Goal: Task Accomplishment & Management: Use online tool/utility

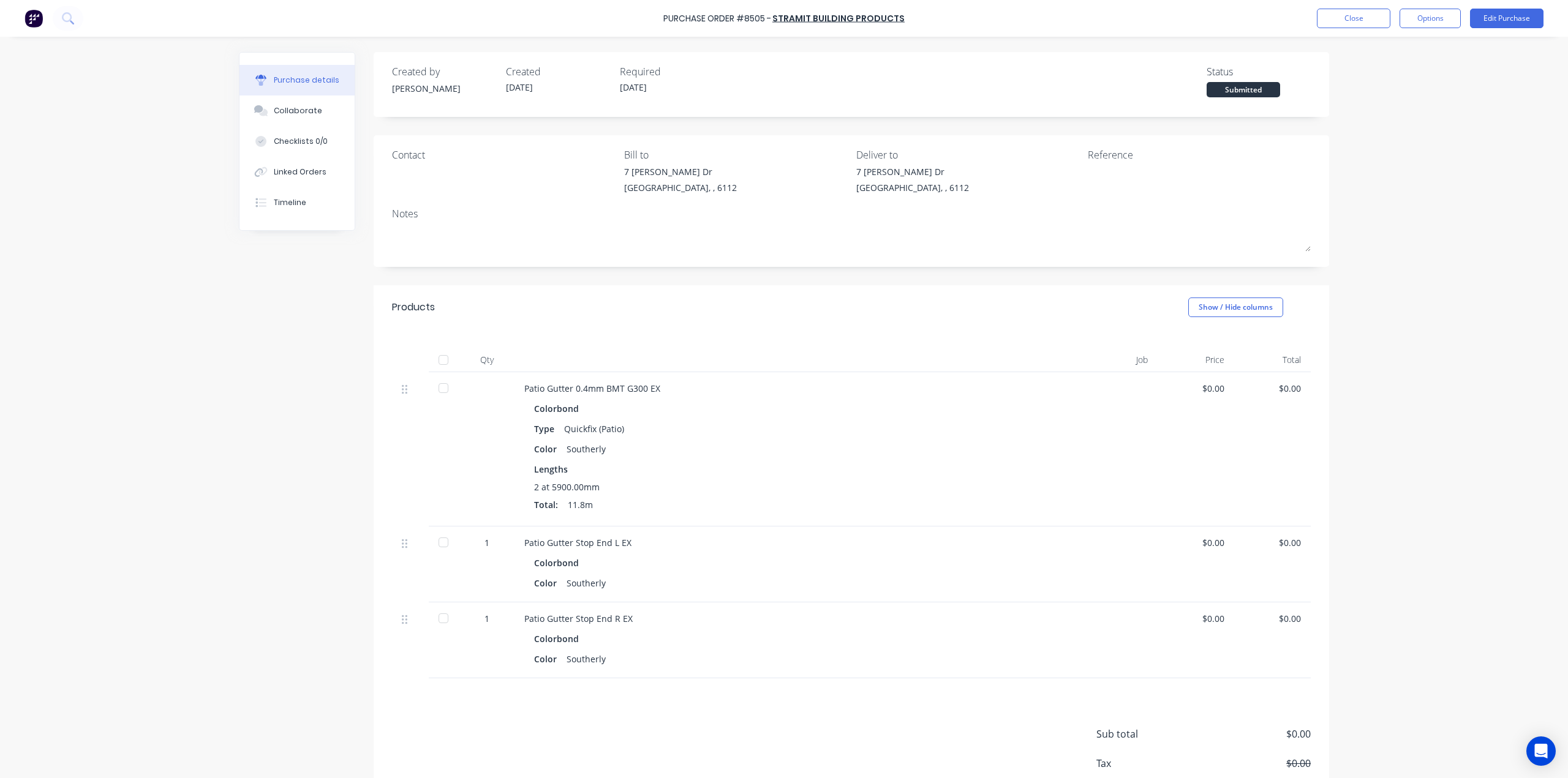
drag, startPoint x: 909, startPoint y: 351, endPoint x: 913, endPoint y: 340, distance: 11.7
click at [909, 352] on div at bounding box center [791, 360] width 552 height 25
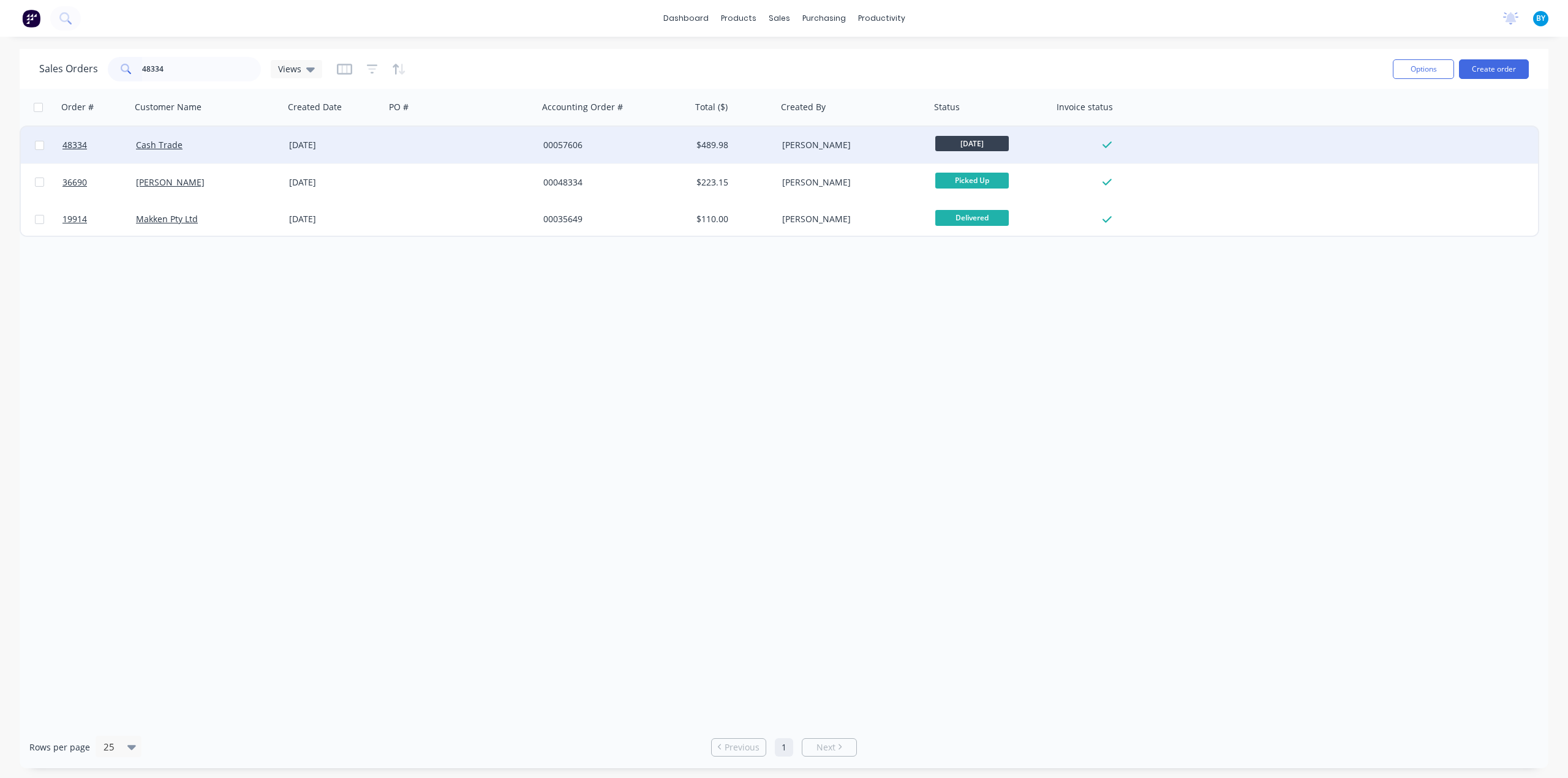
type input "48334"
click at [217, 150] on div "Cash Trade" at bounding box center [203, 145] width 136 height 12
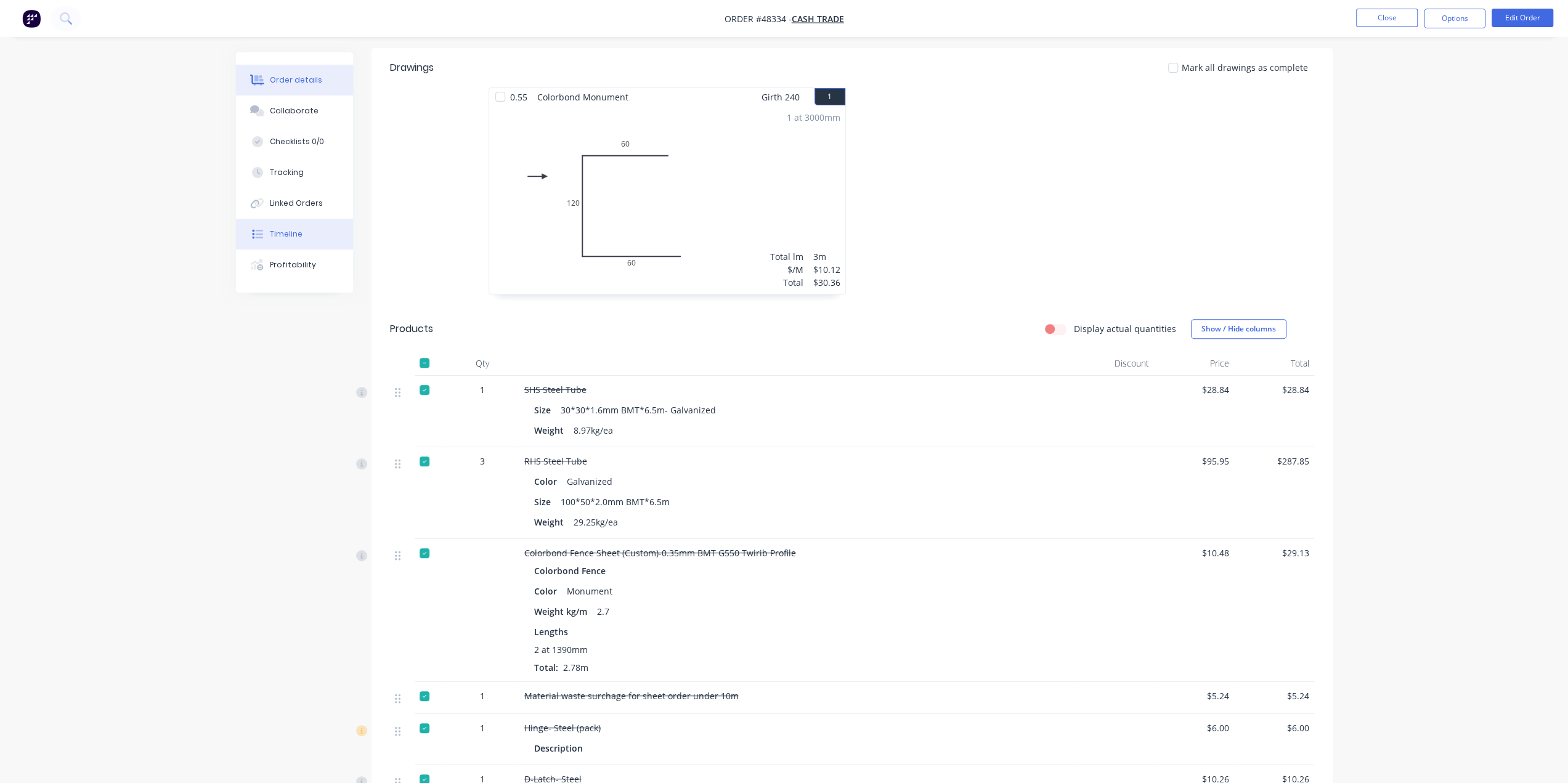
scroll to position [205, 0]
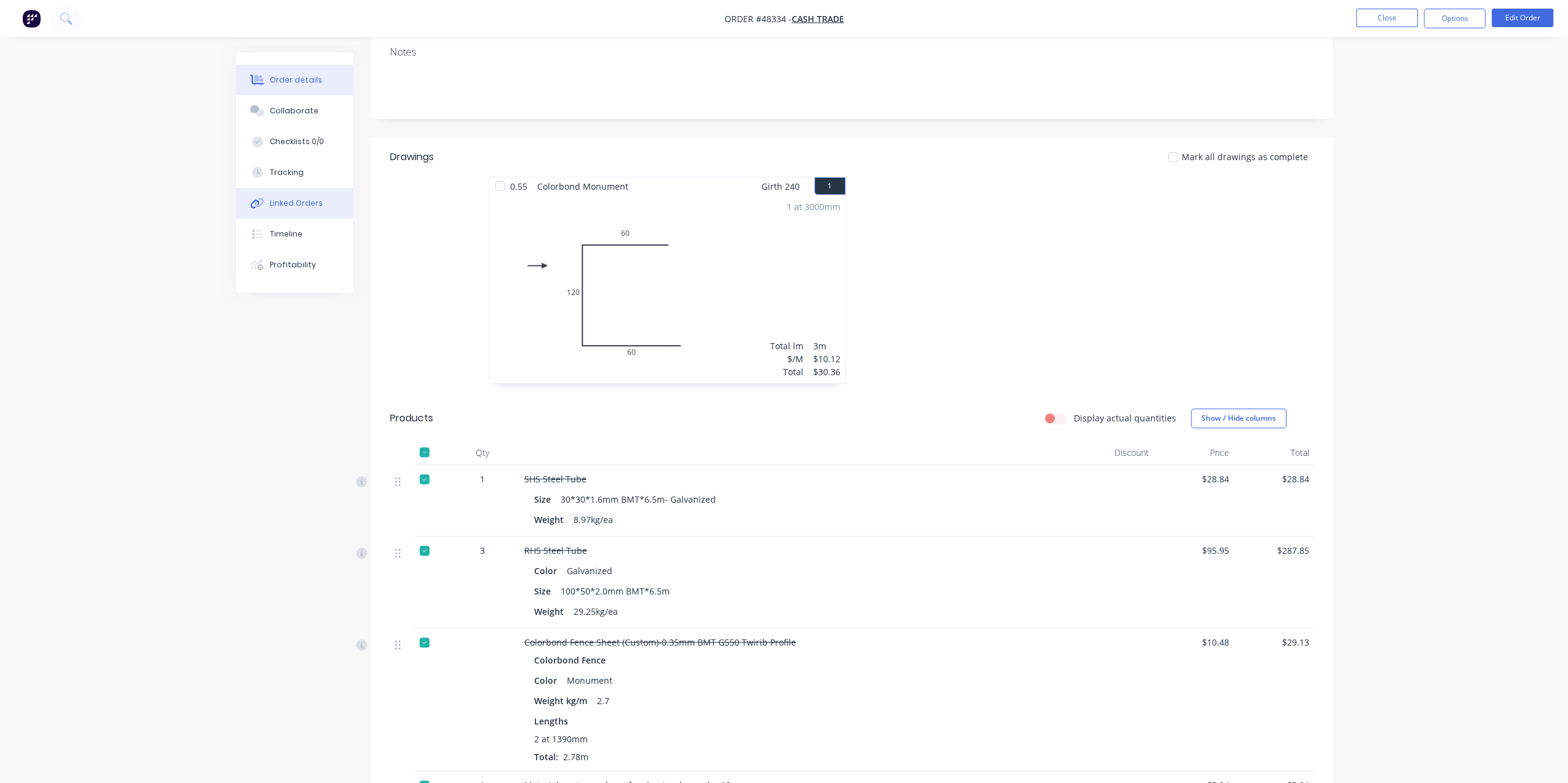
click at [308, 203] on div "Linked Orders" at bounding box center [296, 203] width 53 height 11
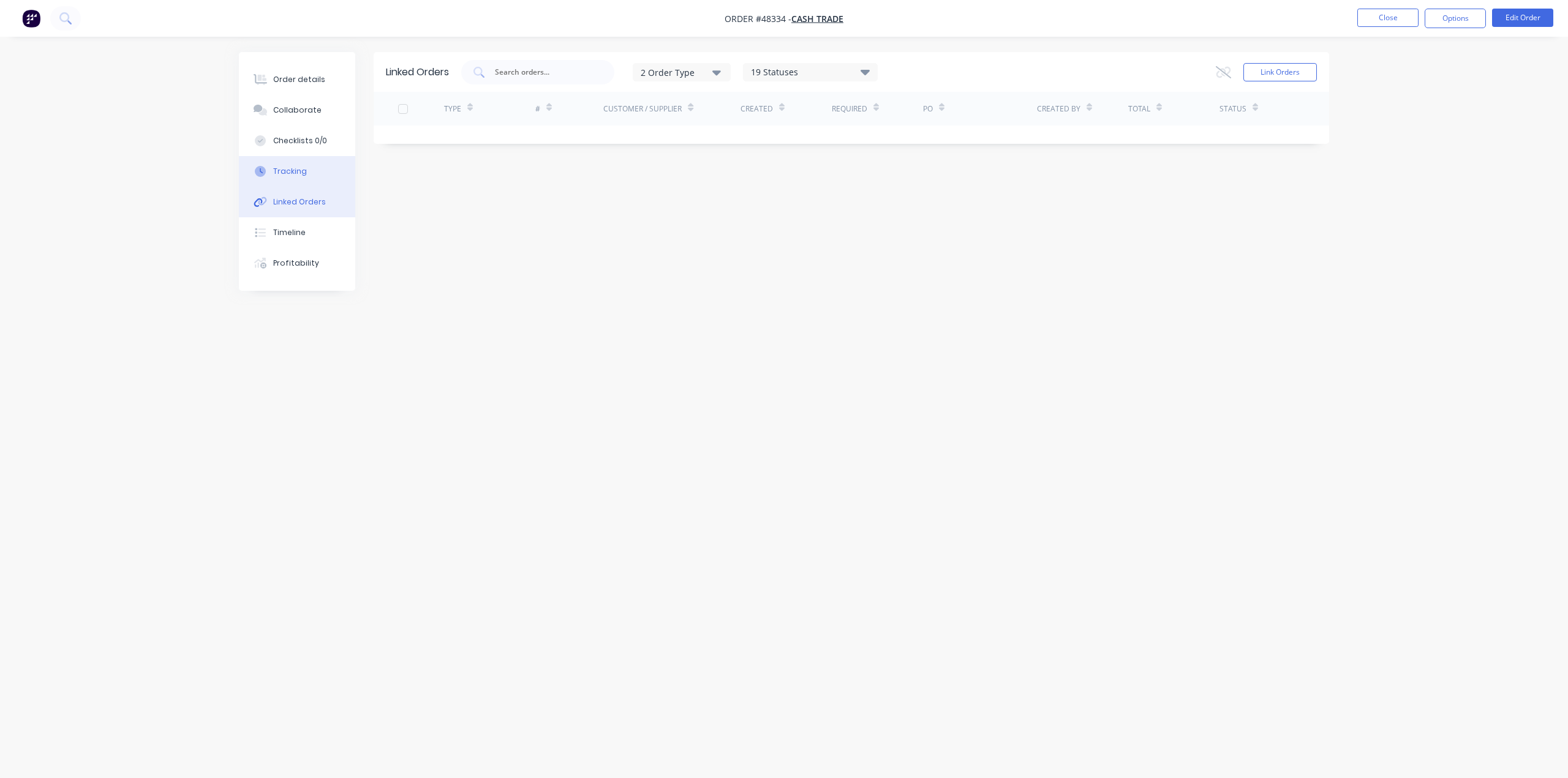
click at [289, 176] on div "Tracking" at bounding box center [290, 172] width 33 height 11
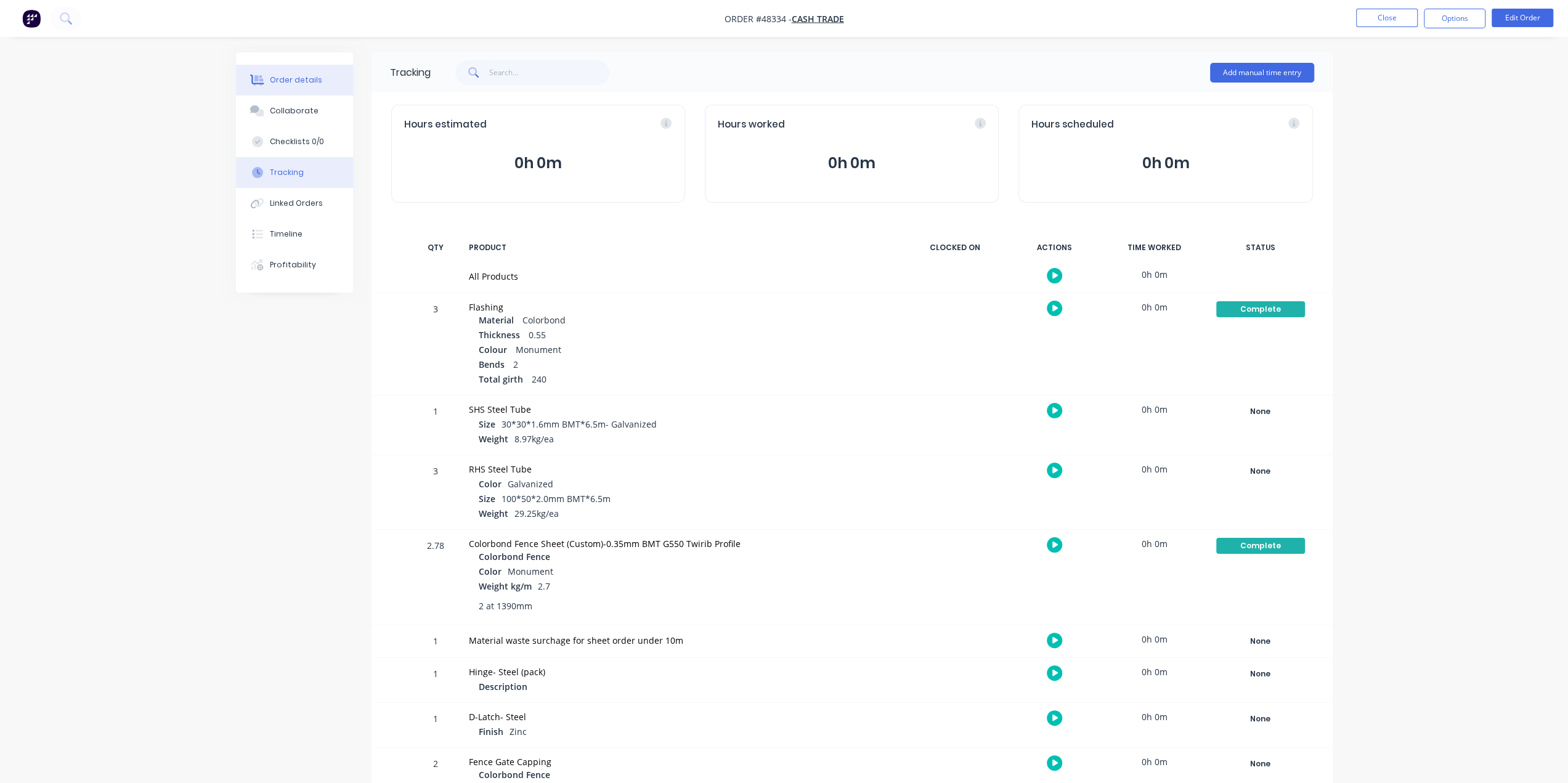
click at [286, 83] on div "Order details" at bounding box center [295, 80] width 52 height 11
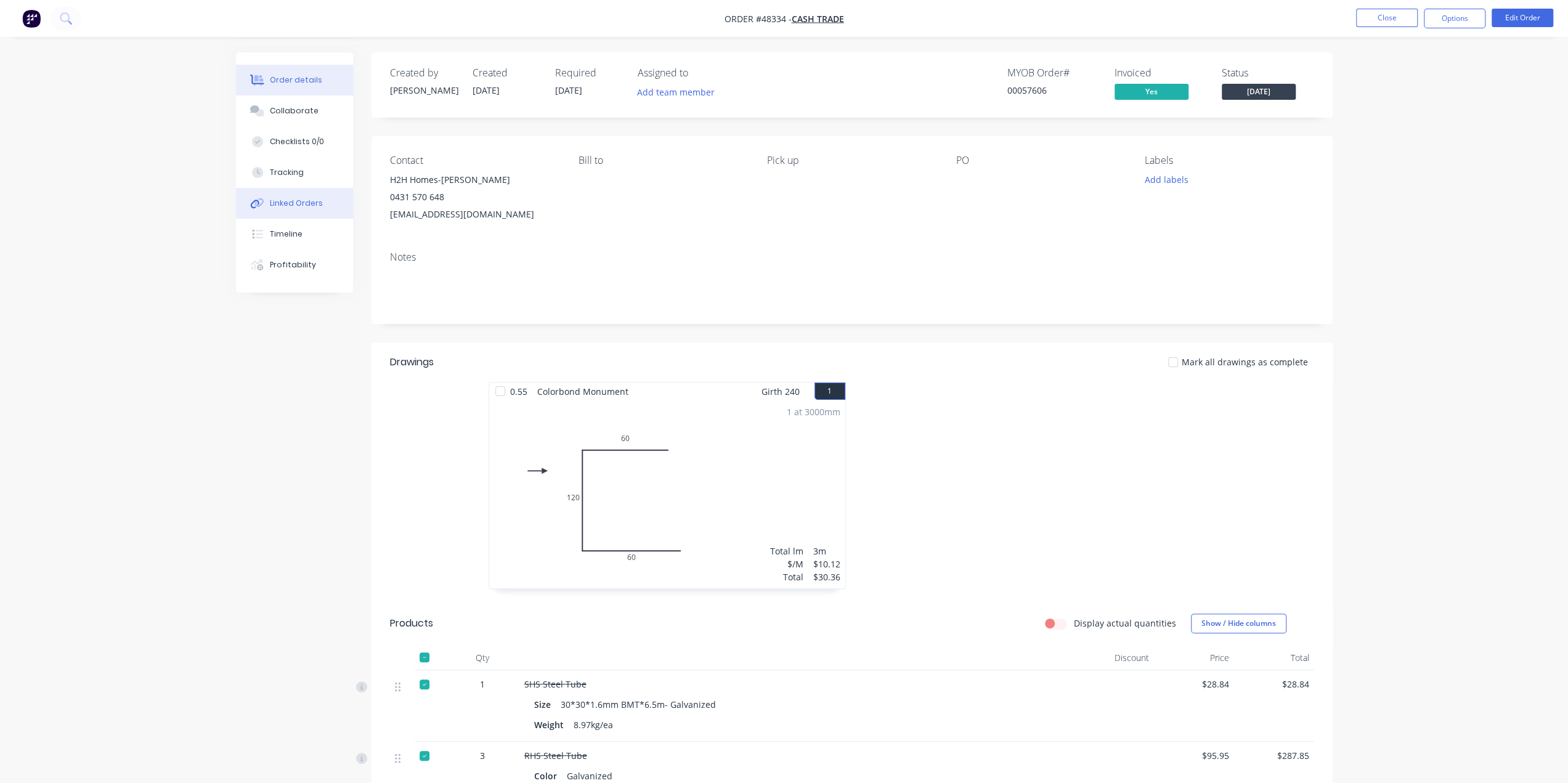
click at [282, 211] on button "Linked Orders" at bounding box center [294, 203] width 117 height 31
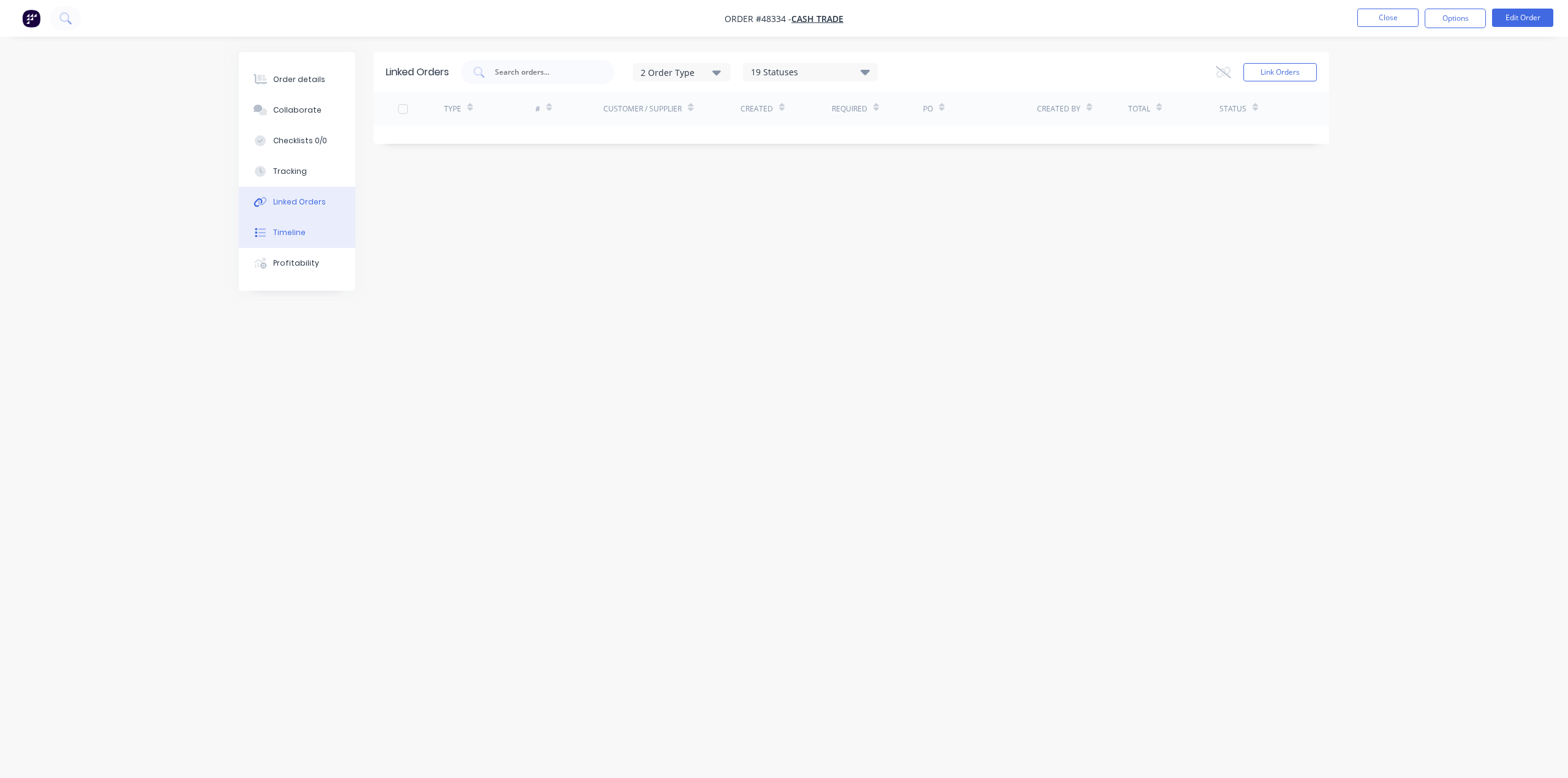
click at [299, 226] on button "Timeline" at bounding box center [297, 232] width 116 height 31
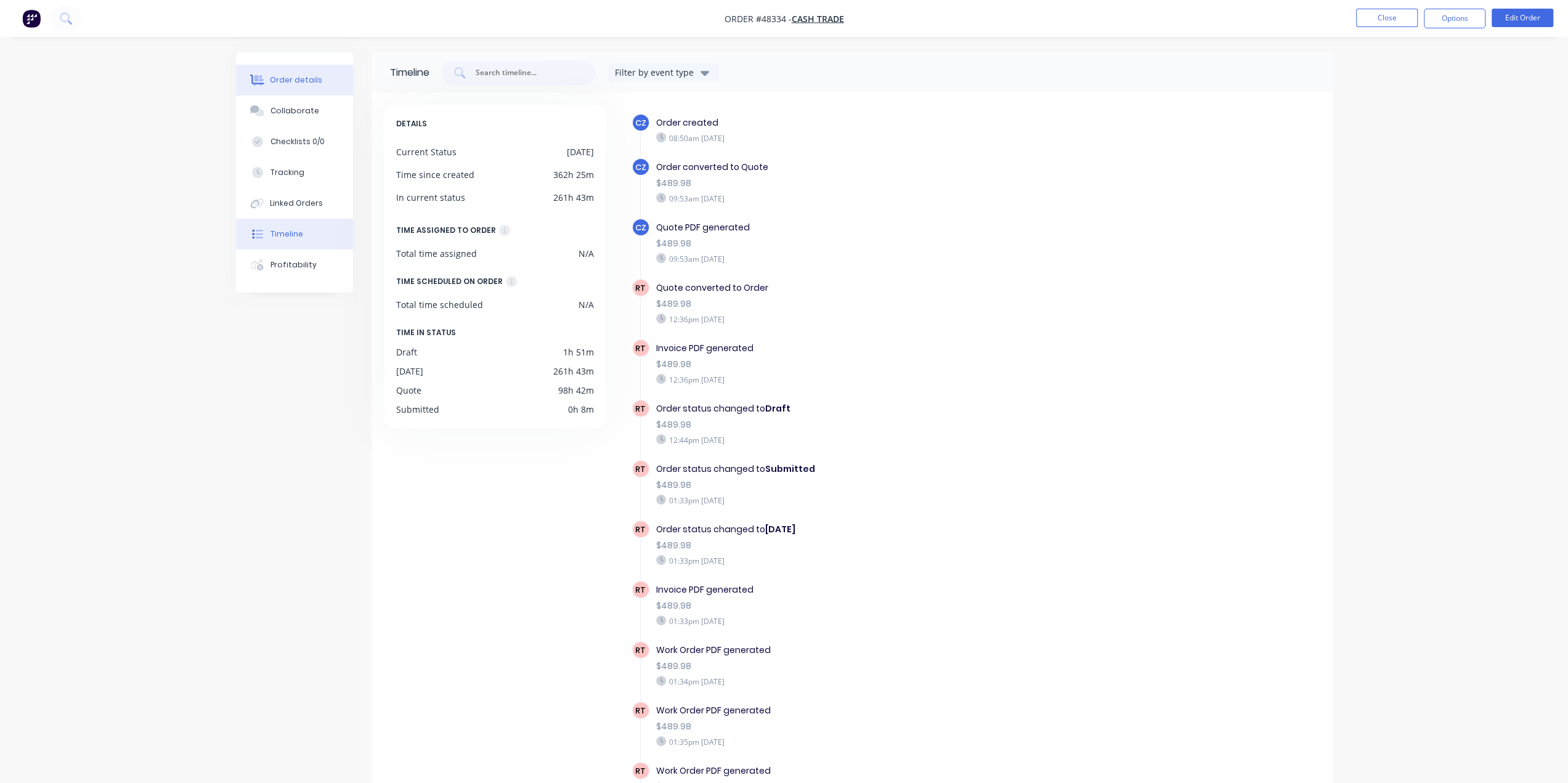
click at [290, 82] on div "Order details" at bounding box center [295, 80] width 52 height 11
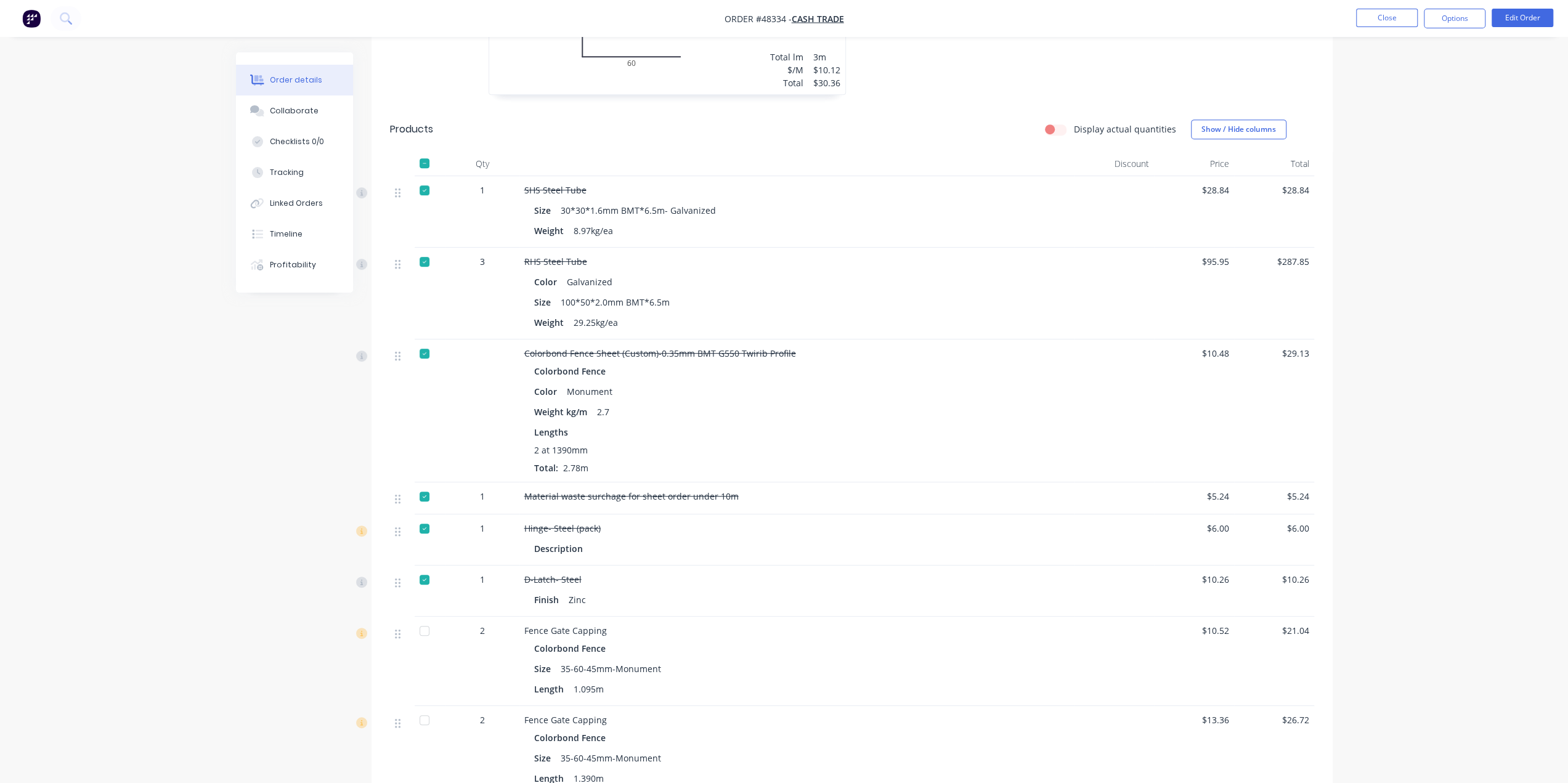
scroll to position [493, 0]
click at [276, 200] on div "Linked Orders" at bounding box center [296, 203] width 53 height 11
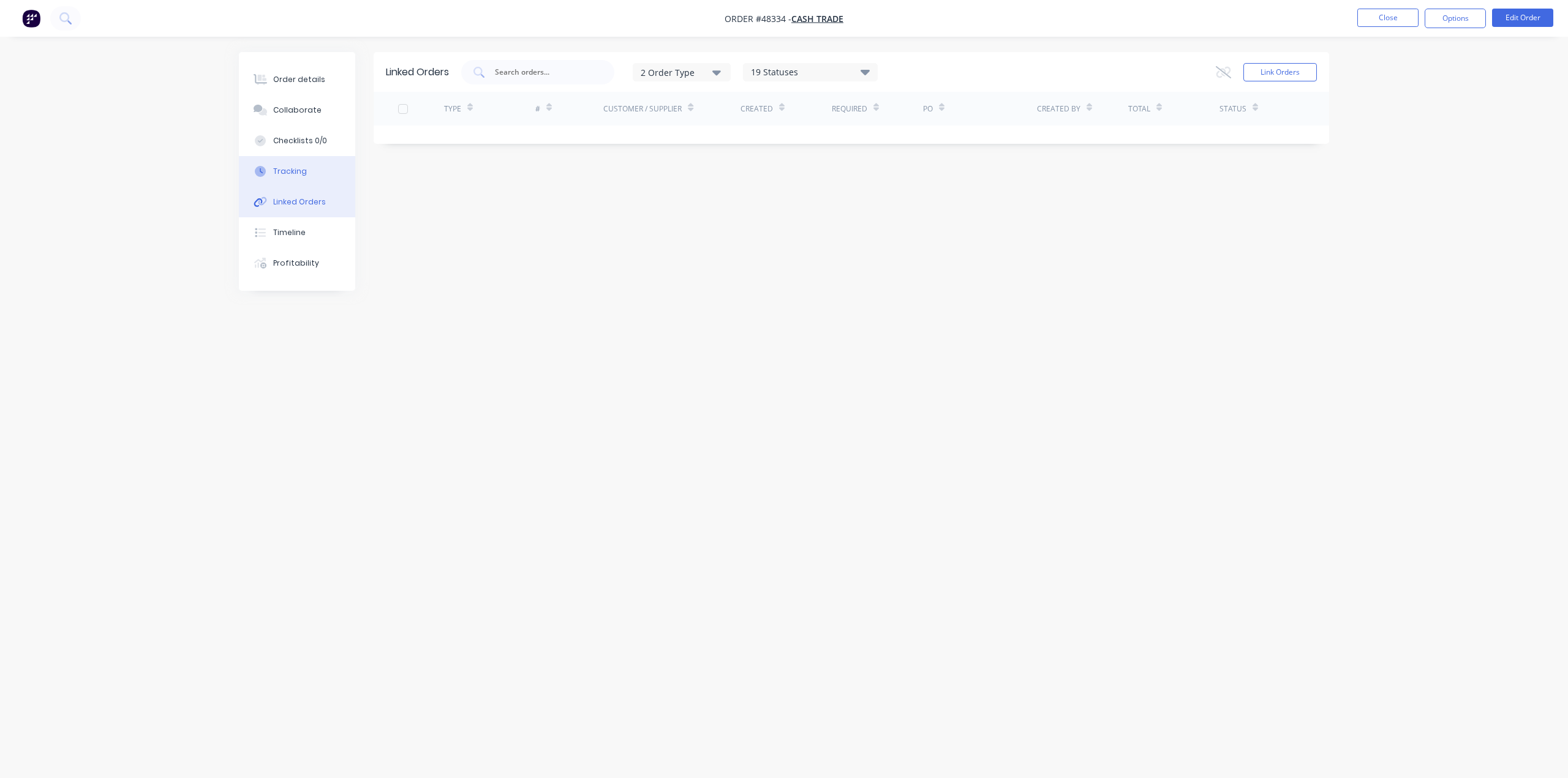
click at [289, 168] on div "Tracking" at bounding box center [290, 172] width 33 height 11
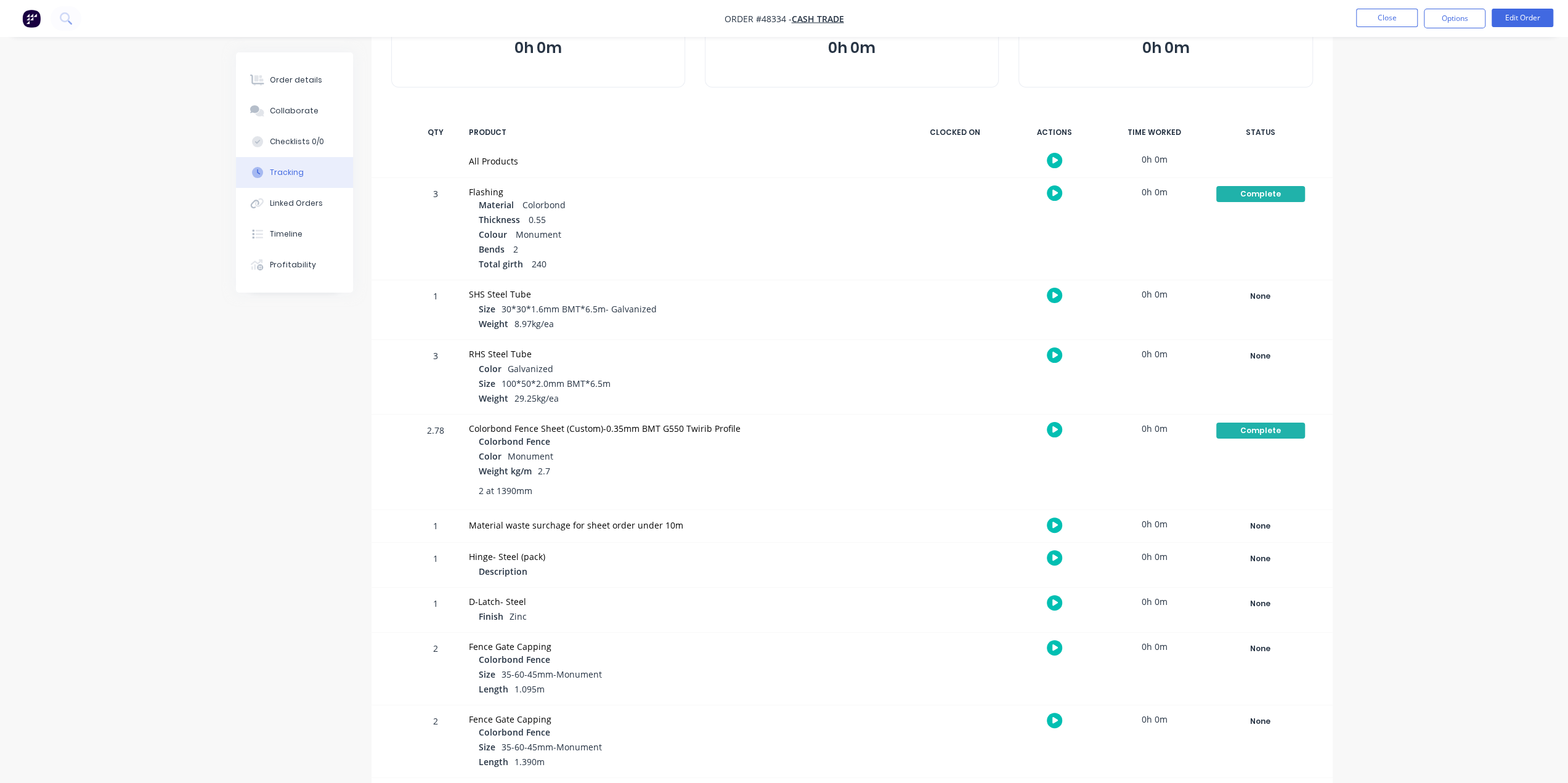
scroll to position [122, 0]
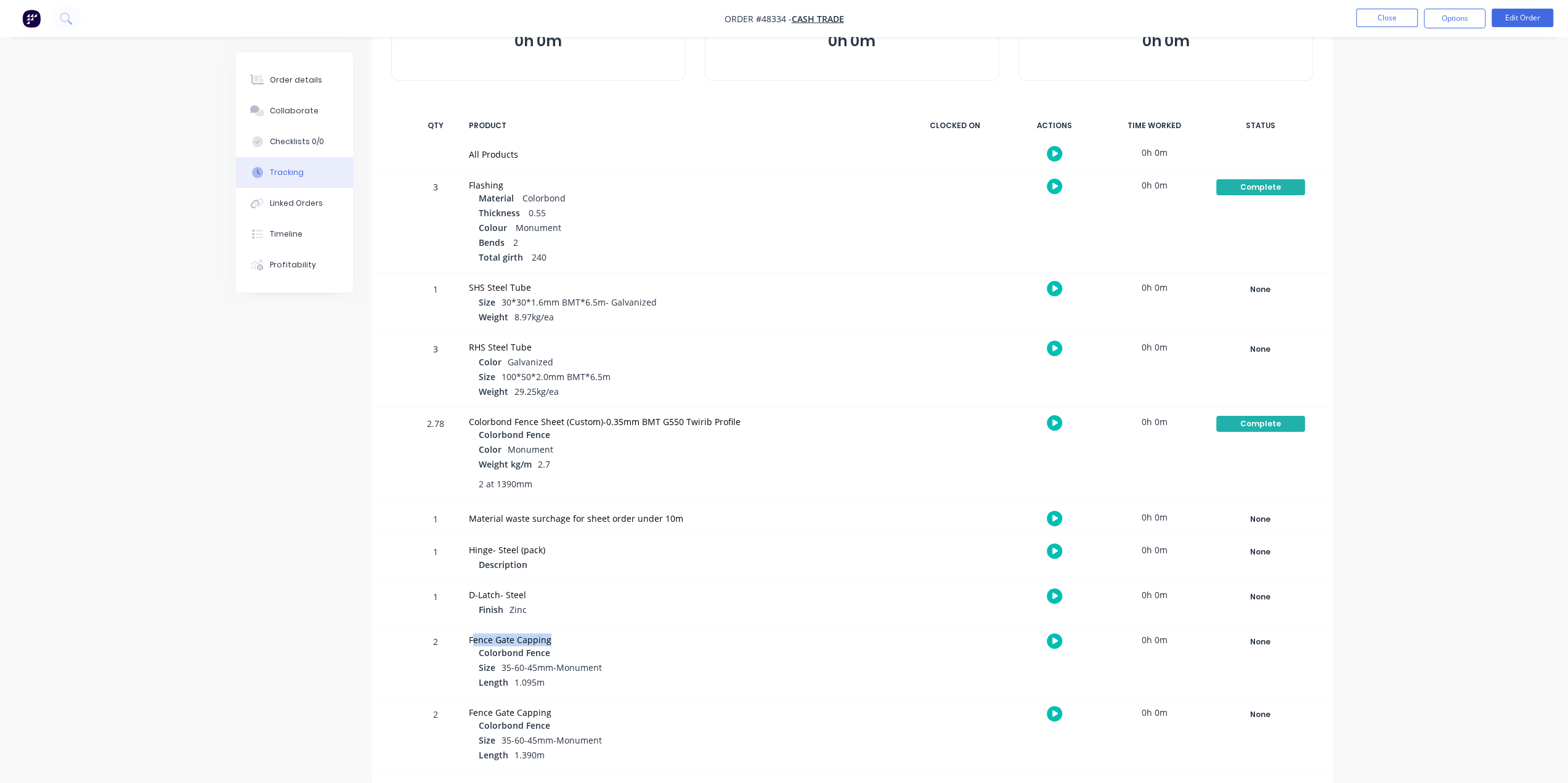
drag, startPoint x: 473, startPoint y: 642, endPoint x: 600, endPoint y: 633, distance: 127.3
click at [600, 633] on div "Fence Gate Capping" at bounding box center [681, 639] width 425 height 13
click at [651, 665] on div "Size 35-60-45mm-Monument" at bounding box center [687, 669] width 416 height 15
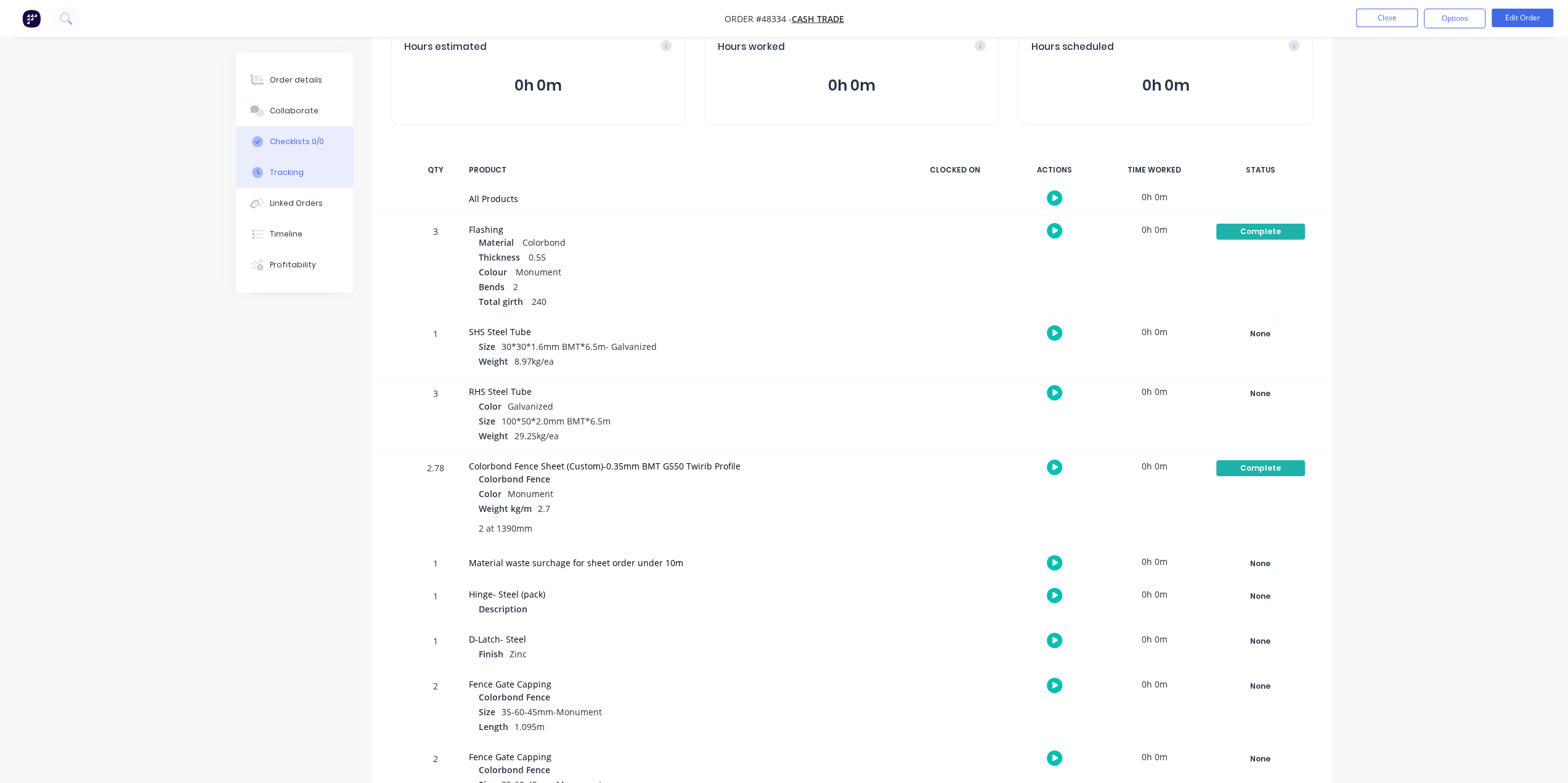
scroll to position [0, 0]
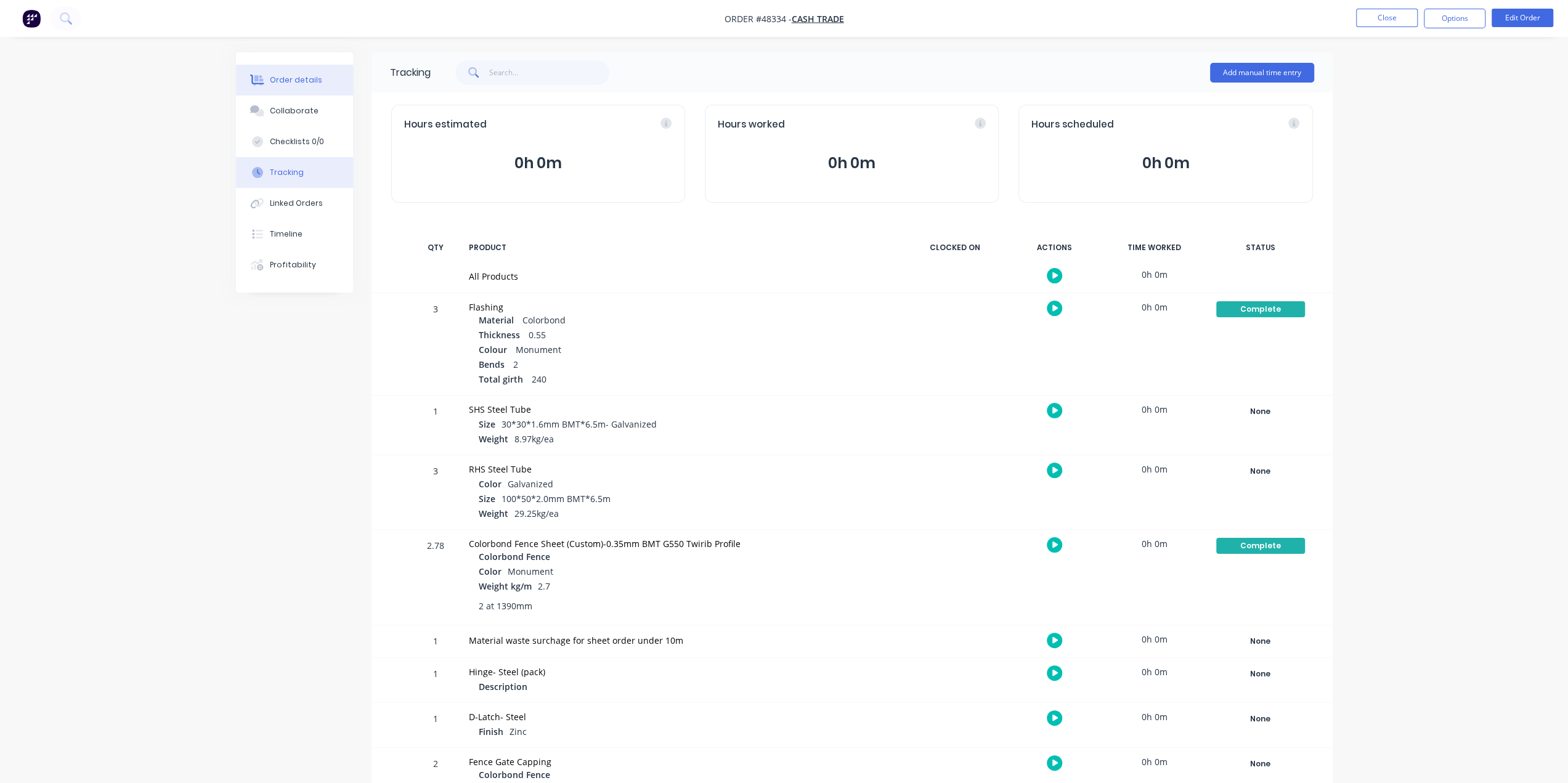
click at [285, 85] on div "Order details" at bounding box center [295, 80] width 52 height 11
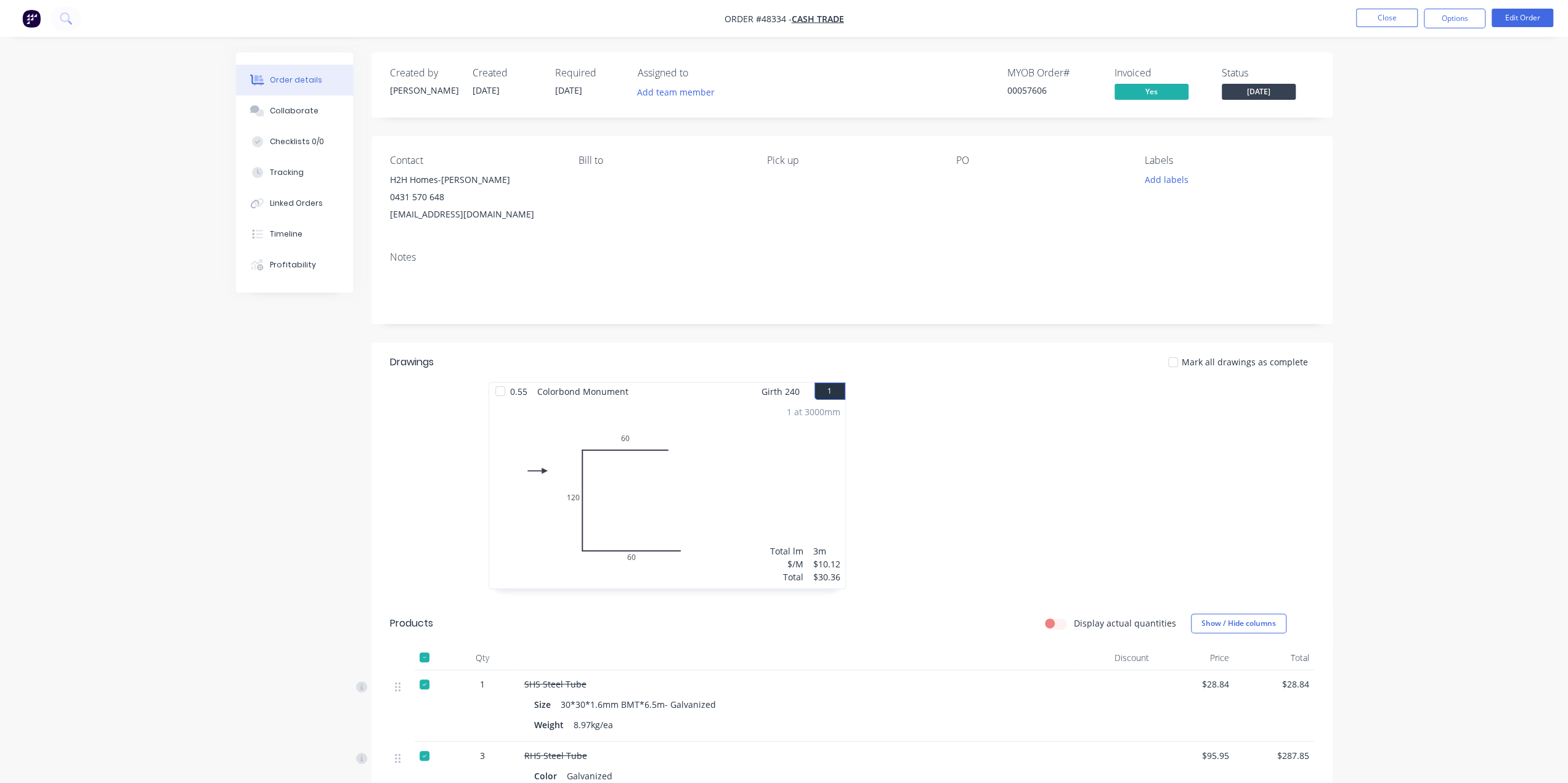
click at [1424, 495] on div "Order details Collaborate Checklists 0/0 Tracking Linked Orders Timeline Profit…" at bounding box center [784, 741] width 1568 height 1482
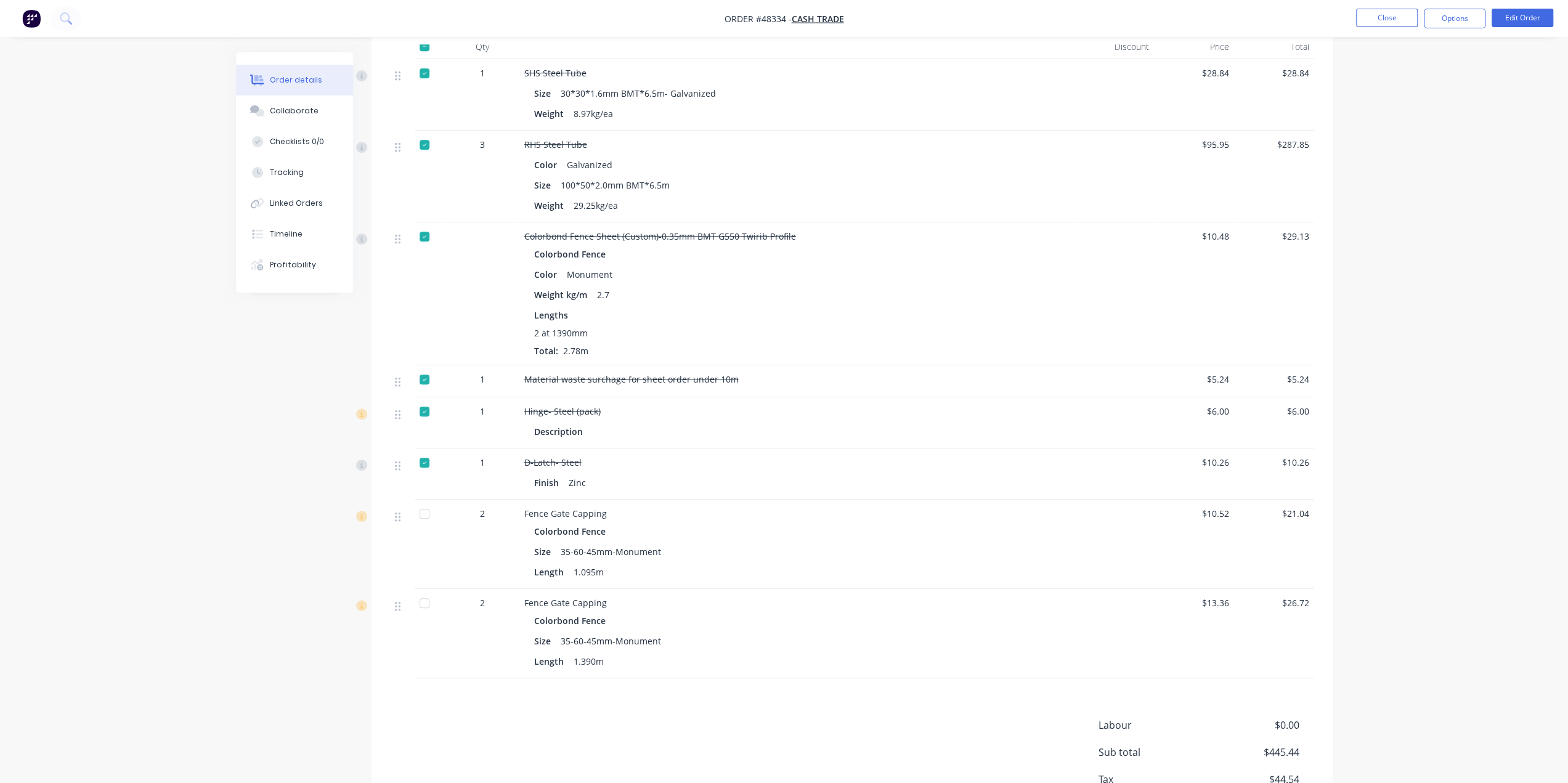
scroll to position [698, 0]
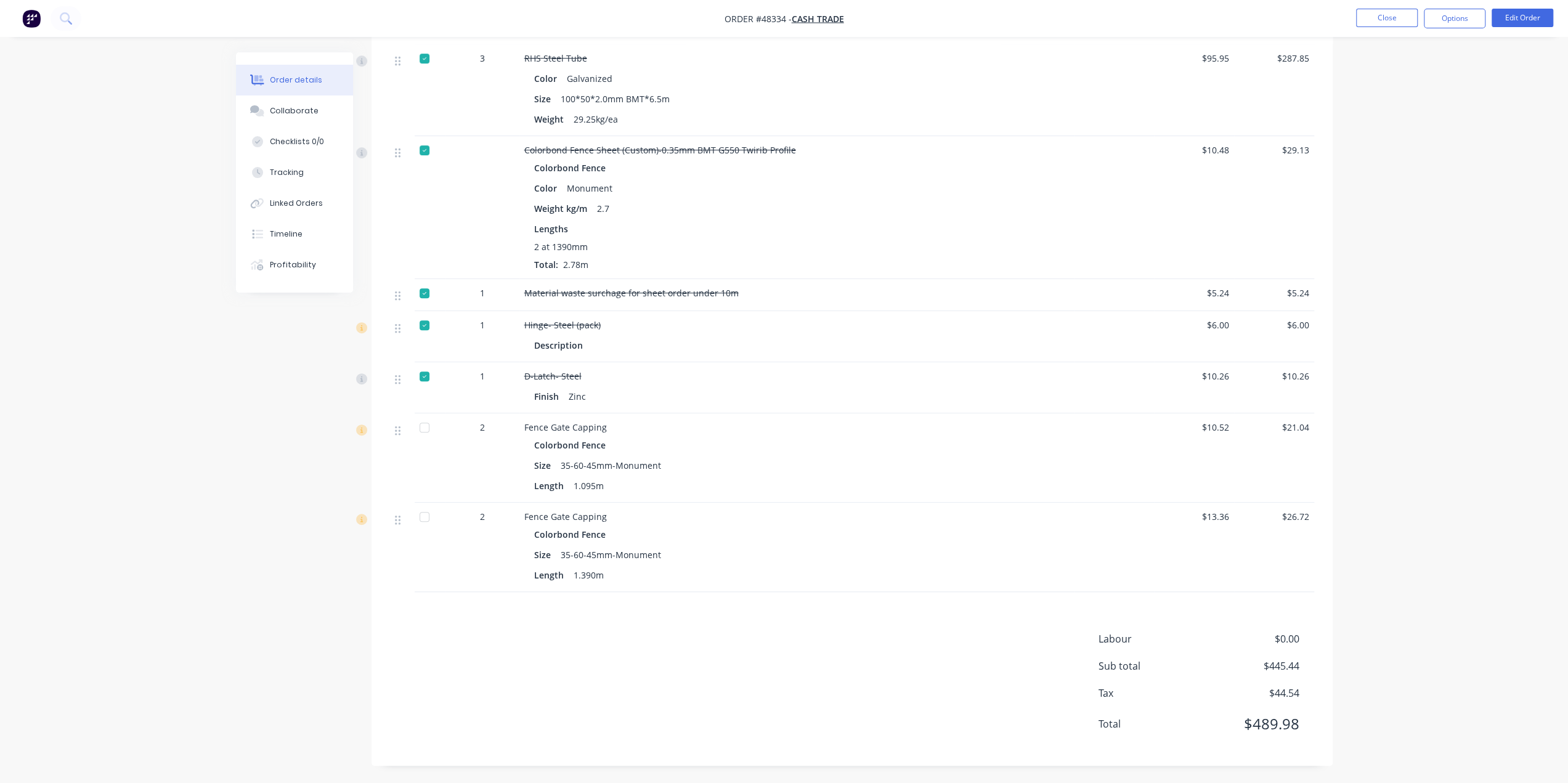
click at [1414, 569] on div "Order details Collaborate Checklists 0/0 Tracking Linked Orders Timeline Profit…" at bounding box center [784, 43] width 1568 height 1482
drag, startPoint x: 584, startPoint y: 555, endPoint x: 601, endPoint y: 555, distance: 17.0
click at [601, 555] on div "35-60-45mm-Monument" at bounding box center [610, 555] width 110 height 18
click at [845, 516] on div "Fence Gate Capping" at bounding box center [796, 516] width 545 height 13
drag, startPoint x: 553, startPoint y: 555, endPoint x: 721, endPoint y: 558, distance: 168.0
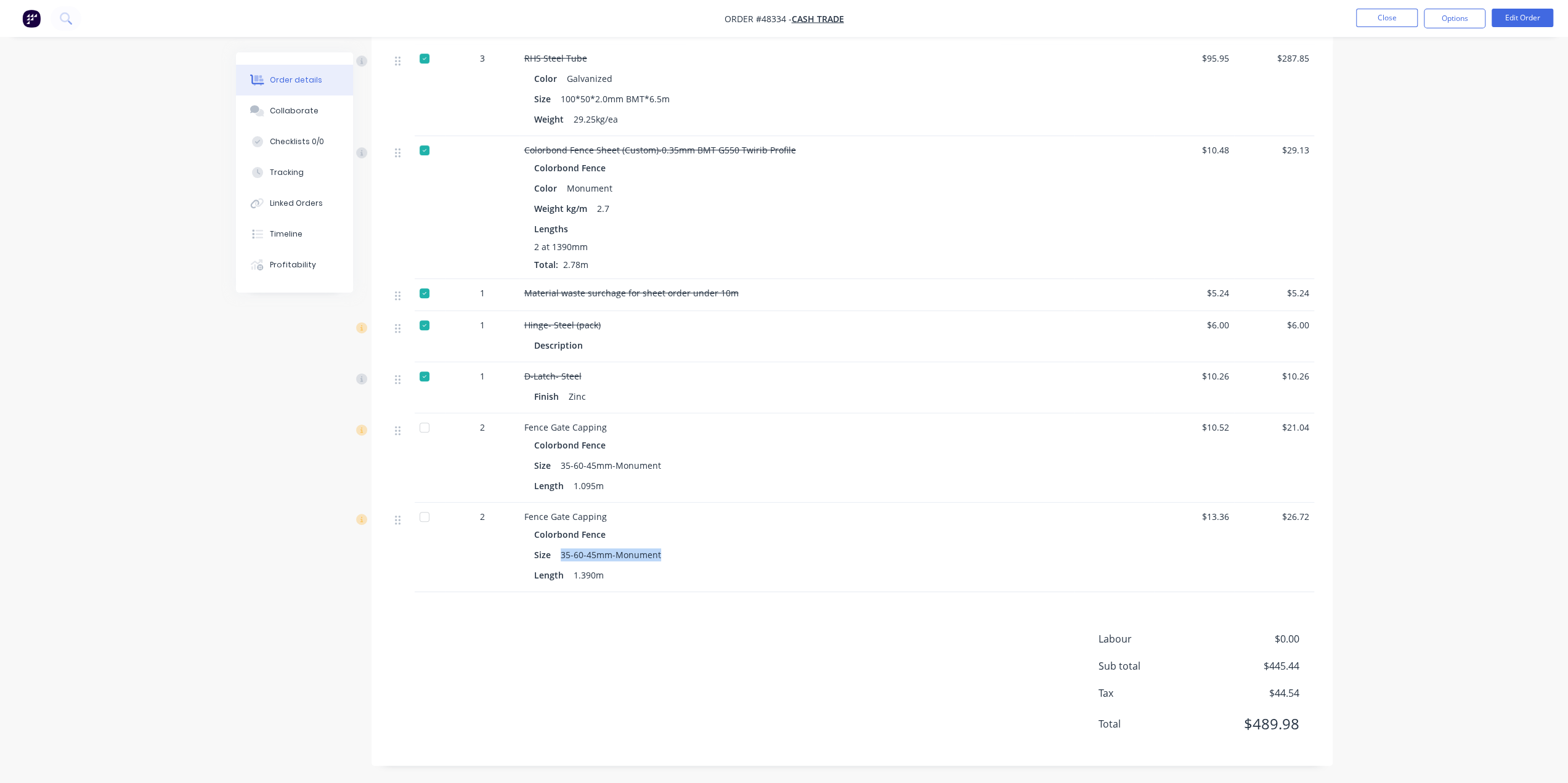
click at [721, 558] on div "Size 35-60-45mm-Monument" at bounding box center [797, 555] width 525 height 18
click at [793, 607] on div "Drawings Mark all drawings as complete 0.55 Colorbond Monument Girth 240 1 0 60…" at bounding box center [851, 205] width 961 height 1121
click at [622, 541] on div "Colorbond Fence" at bounding box center [797, 535] width 525 height 18
click at [756, 575] on div "Length 1.390m" at bounding box center [797, 575] width 525 height 18
click at [635, 560] on div "35-60-45mm-Monument" at bounding box center [610, 555] width 110 height 18
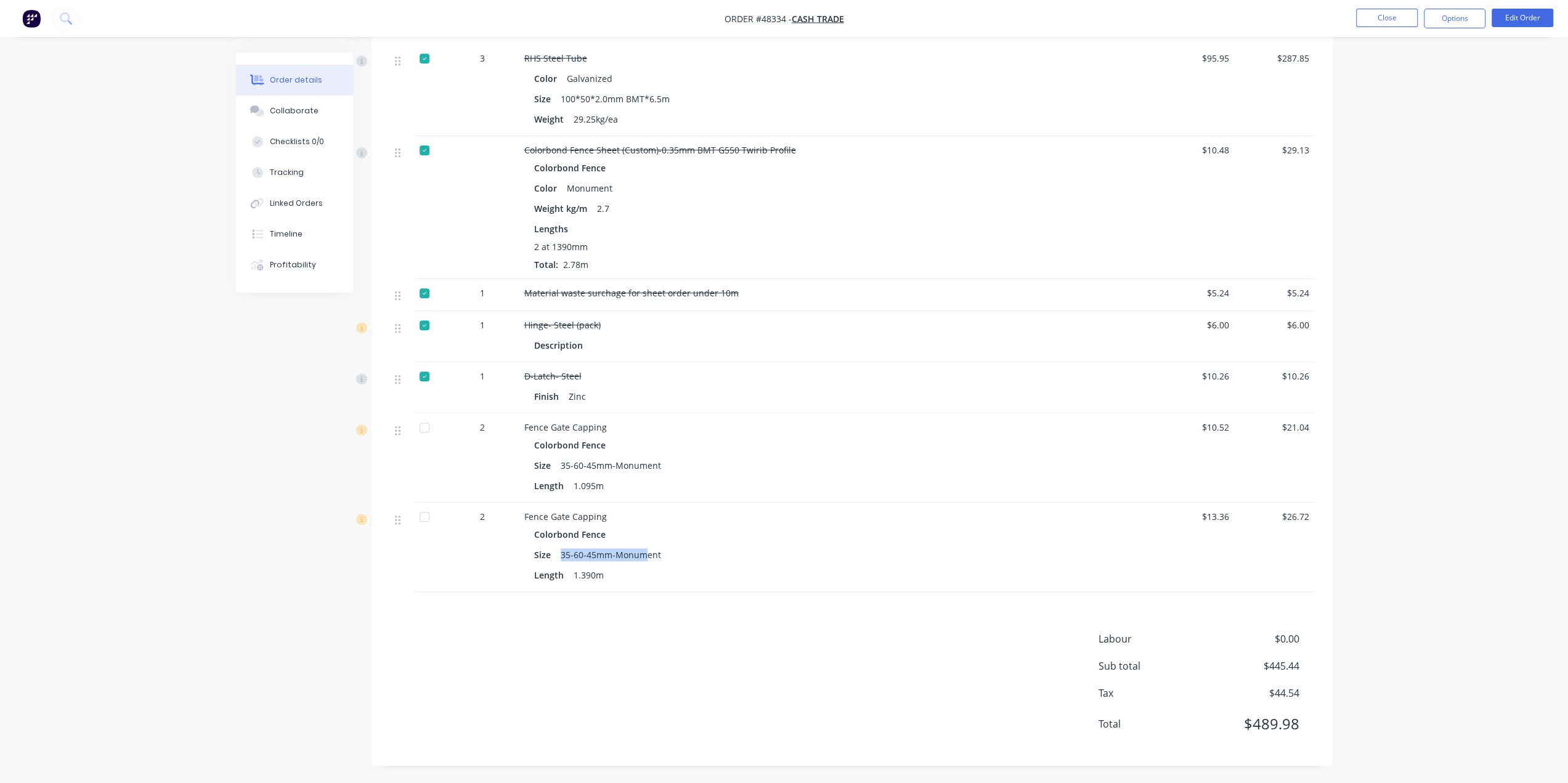
drag, startPoint x: 560, startPoint y: 550, endPoint x: 642, endPoint y: 552, distance: 82.0
click at [642, 552] on div "35-60-45mm-Monument" at bounding box center [610, 555] width 110 height 18
click at [659, 602] on div "Drawings Mark all drawings as complete 0.55 Colorbond Monument Girth 240 1 0 60…" at bounding box center [851, 205] width 961 height 1121
drag, startPoint x: 565, startPoint y: 558, endPoint x: 765, endPoint y: 567, distance: 200.2
click at [765, 567] on div "Colorbond Fence Size 35-60-45mm-Monument Length 1.390m" at bounding box center [796, 555] width 545 height 58
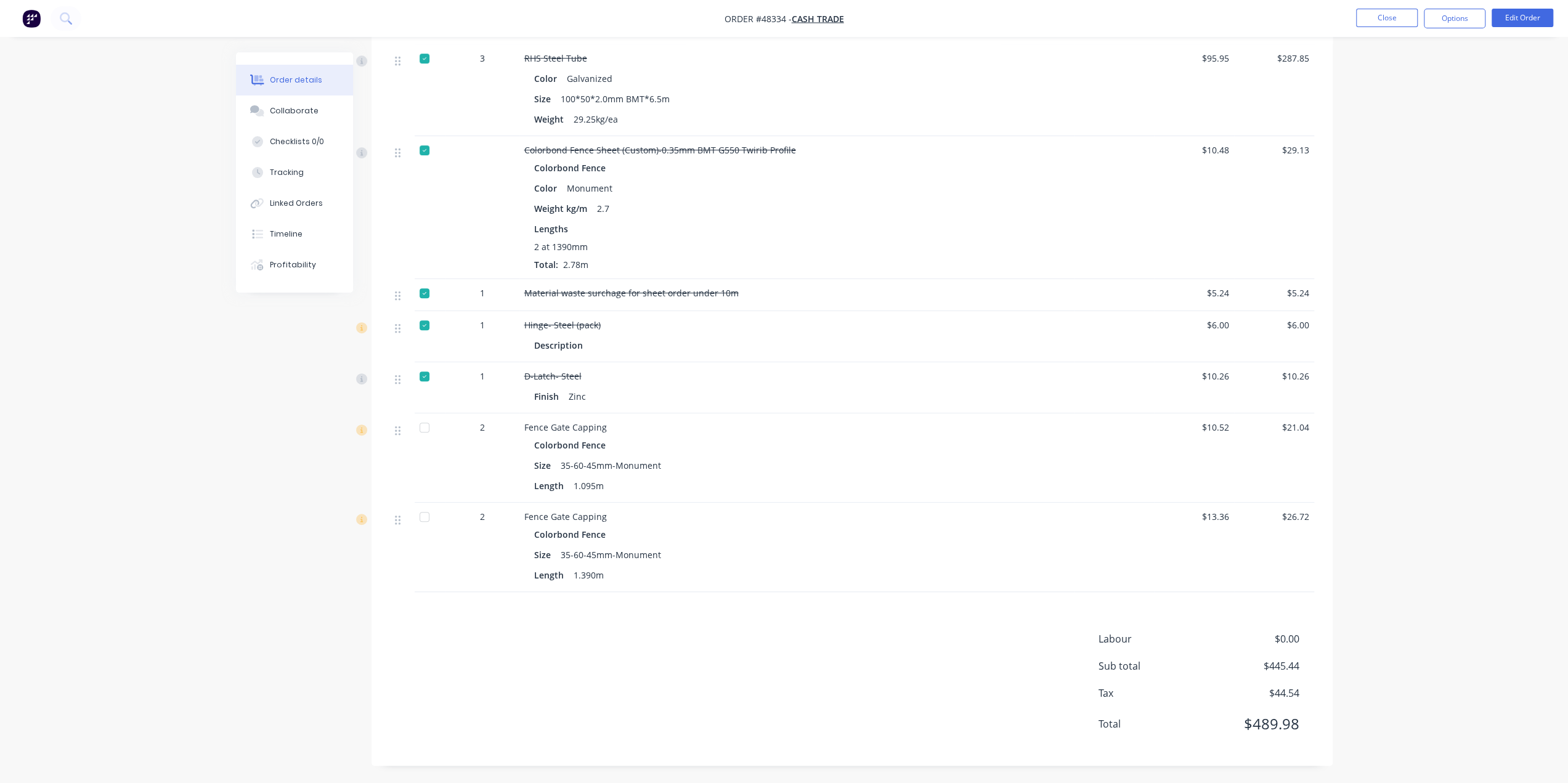
click at [726, 604] on div "Drawings Mark all drawings as complete 0.55 Colorbond Monument Girth 240 1 0 60…" at bounding box center [851, 205] width 961 height 1121
drag, startPoint x: 561, startPoint y: 553, endPoint x: 762, endPoint y: 563, distance: 201.2
click at [747, 563] on div "Size 35-60-45mm-Monument" at bounding box center [797, 555] width 525 height 18
click at [759, 591] on div "Fence Gate Capping Colorbond Fence Size 35-60-45mm-Monument Length 1.390m" at bounding box center [797, 547] width 555 height 89
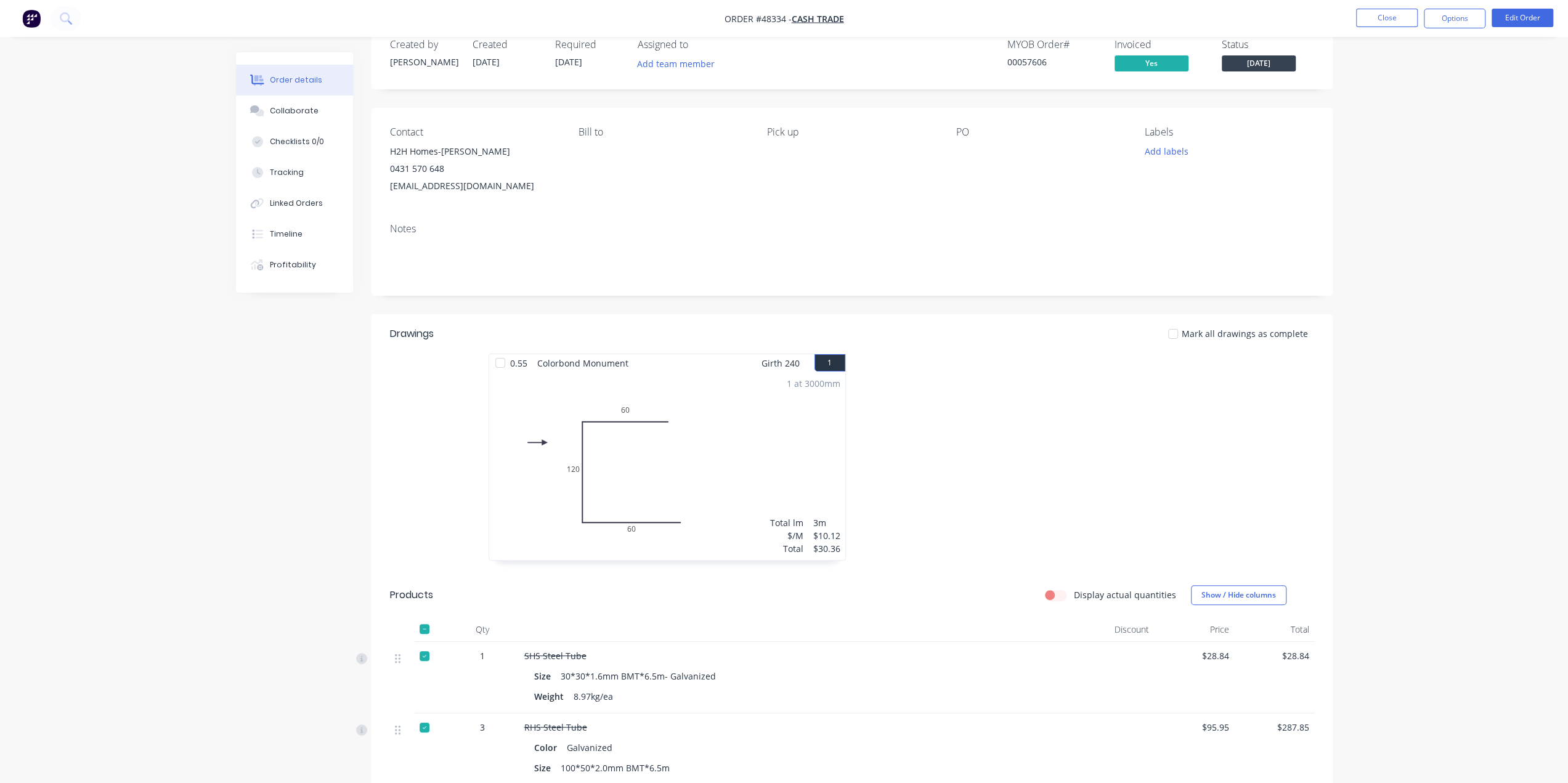
scroll to position [0, 0]
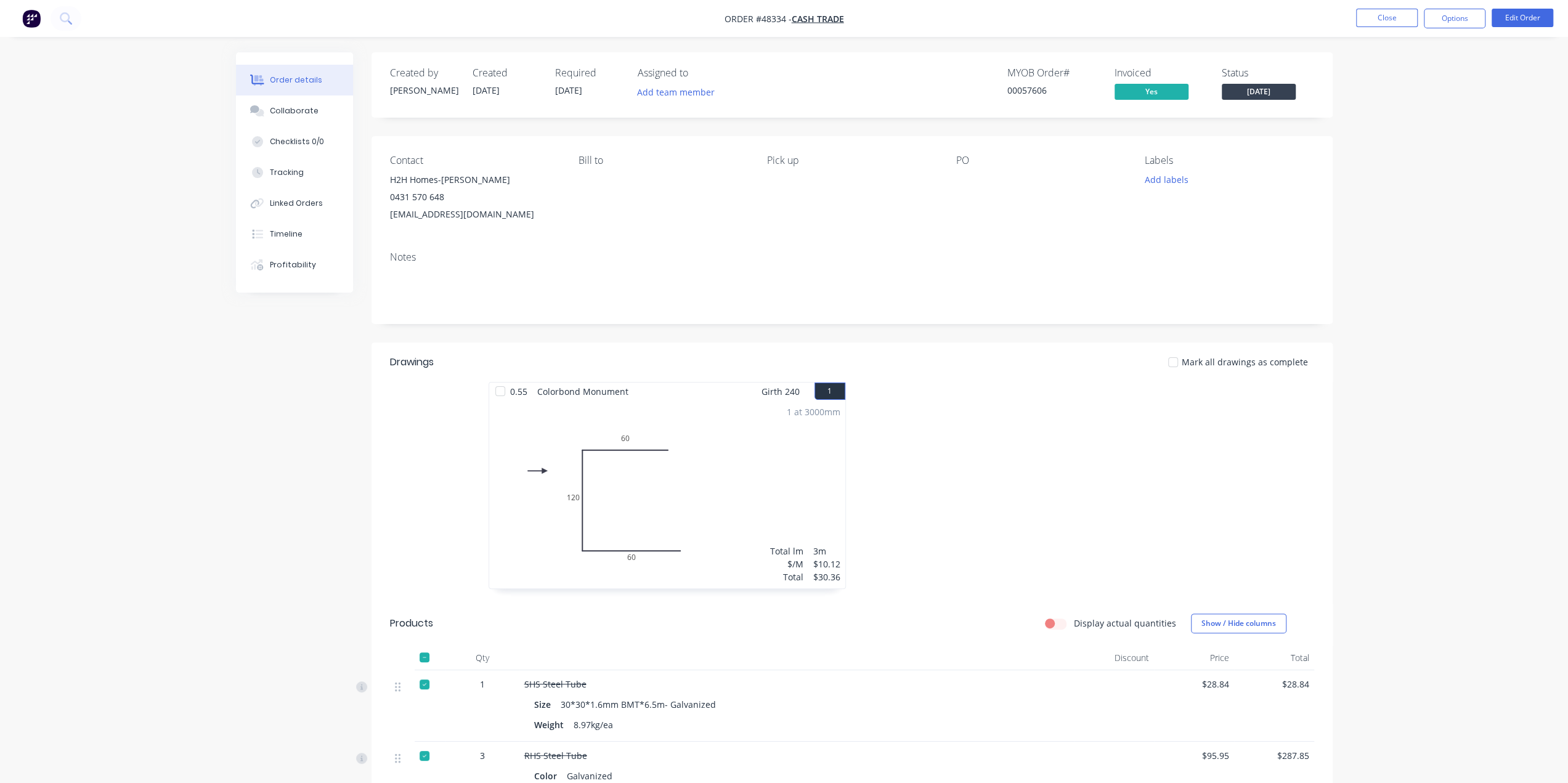
click at [815, 251] on div "Notes" at bounding box center [851, 283] width 961 height 83
drag, startPoint x: 283, startPoint y: 493, endPoint x: 284, endPoint y: 487, distance: 6.1
click at [283, 493] on div "Created by [PERSON_NAME] Created [DATE] Required [DATE] Assigned to Add team me…" at bounding box center [784, 766] width 1096 height 1429
click at [24, 12] on img "button" at bounding box center [31, 18] width 18 height 18
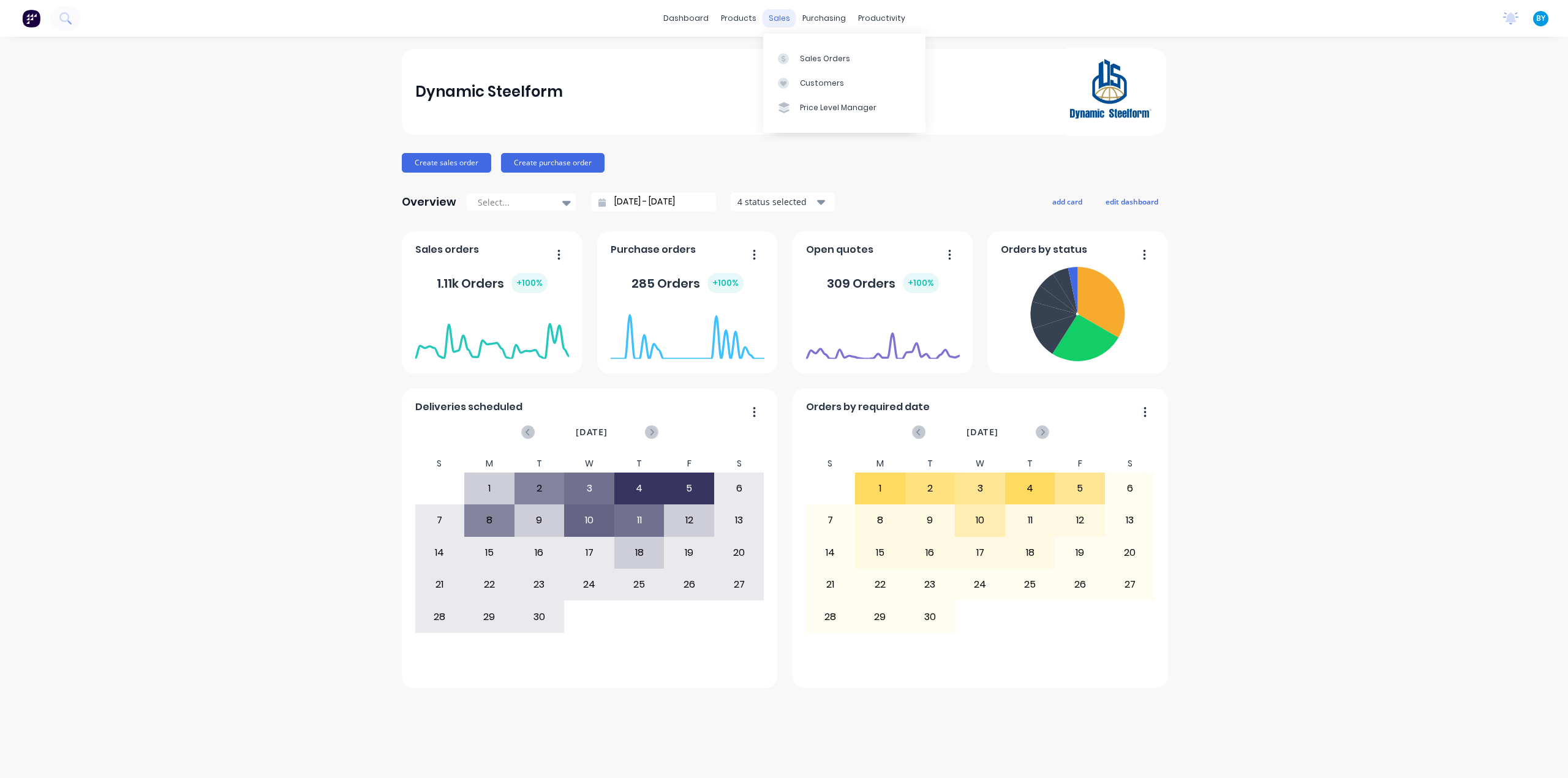
click at [780, 18] on div "sales" at bounding box center [779, 18] width 33 height 18
click at [791, 55] on div at bounding box center [787, 59] width 18 height 11
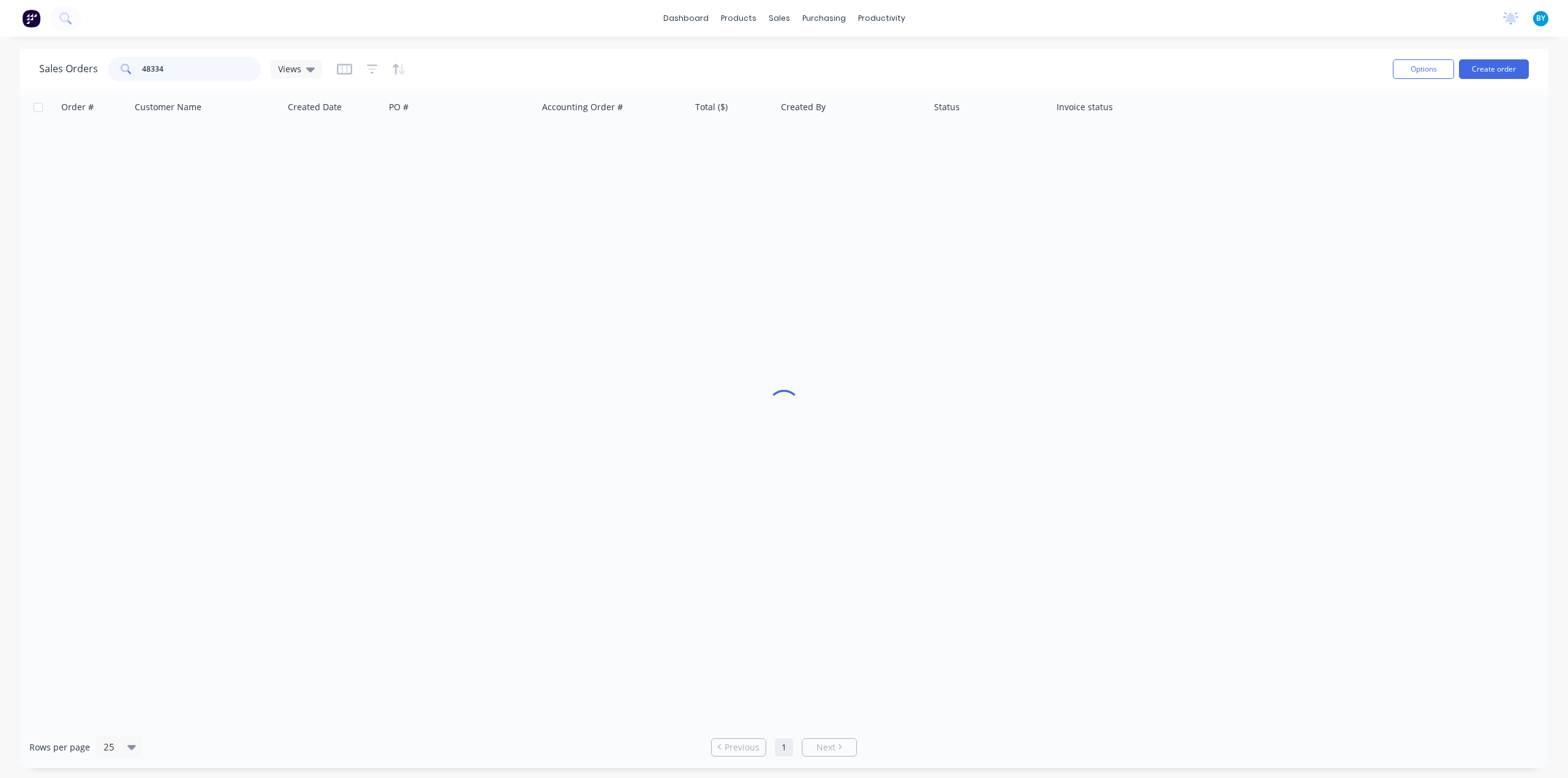
drag, startPoint x: 188, startPoint y: 73, endPoint x: 110, endPoint y: 73, distance: 78.0
click at [110, 73] on div "48334" at bounding box center [184, 69] width 153 height 25
type input "48744"
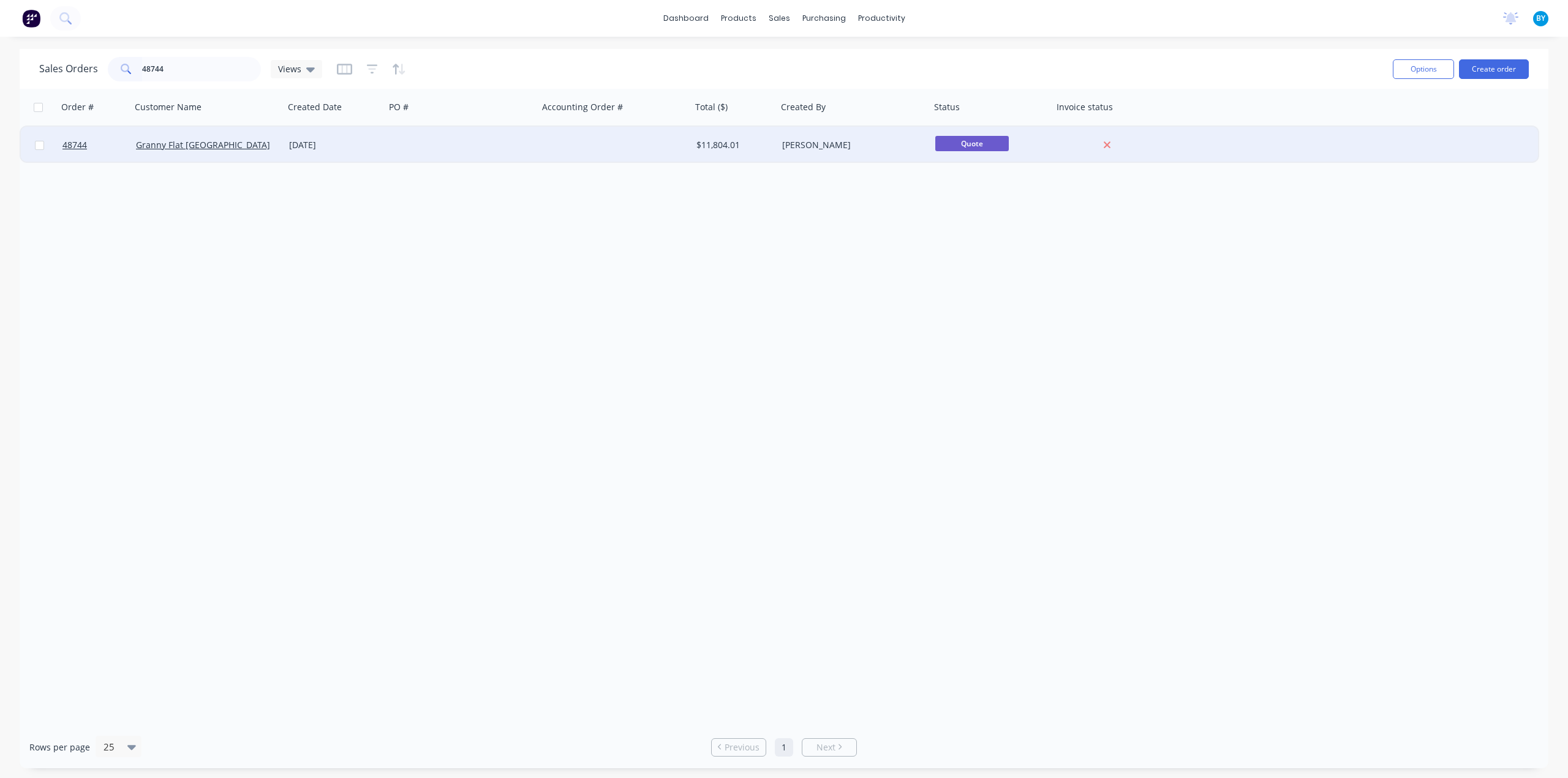
click at [243, 149] on div "Granny Flat [GEOGRAPHIC_DATA]" at bounding box center [203, 145] width 136 height 12
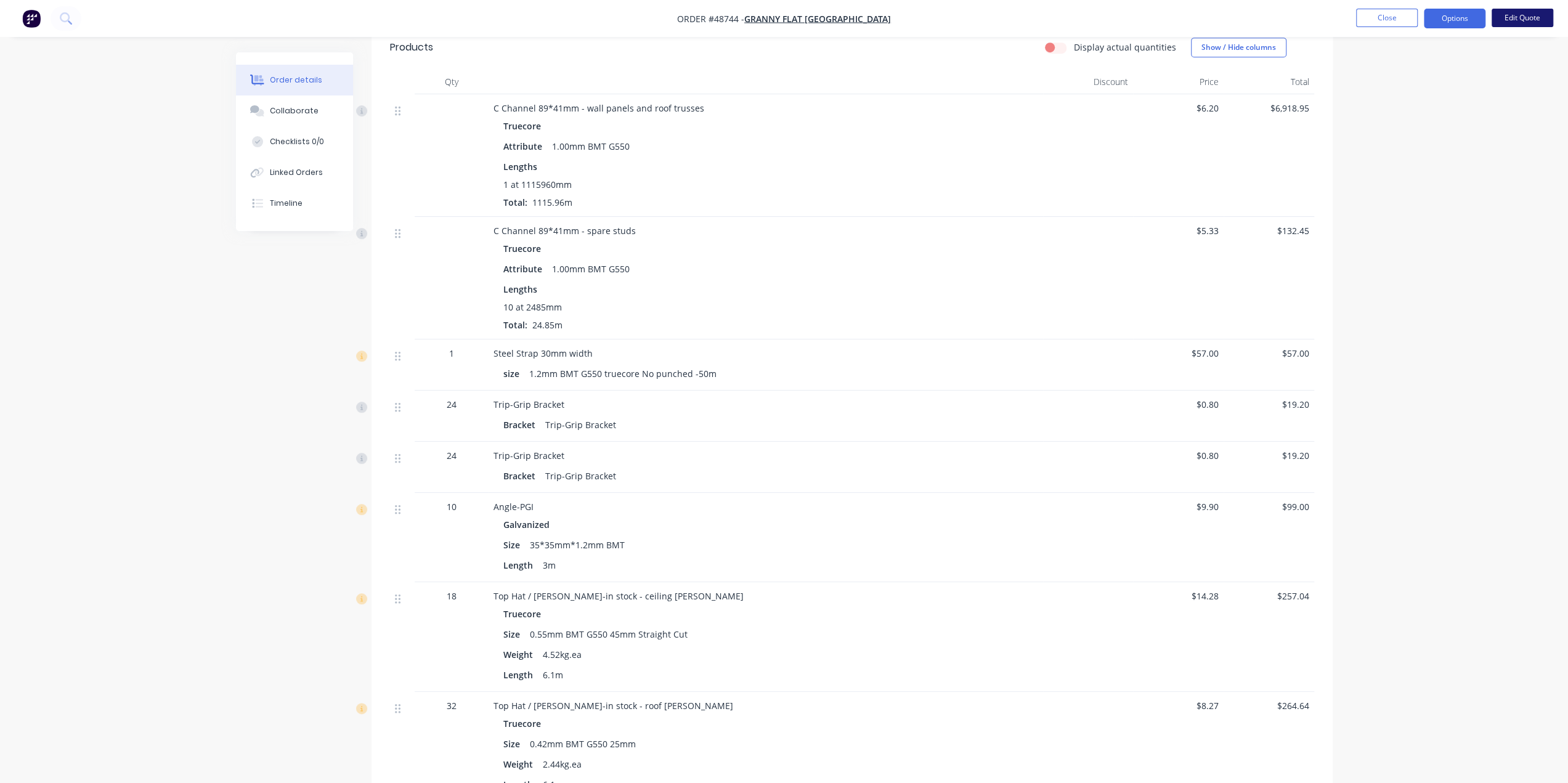
scroll to position [472, 0]
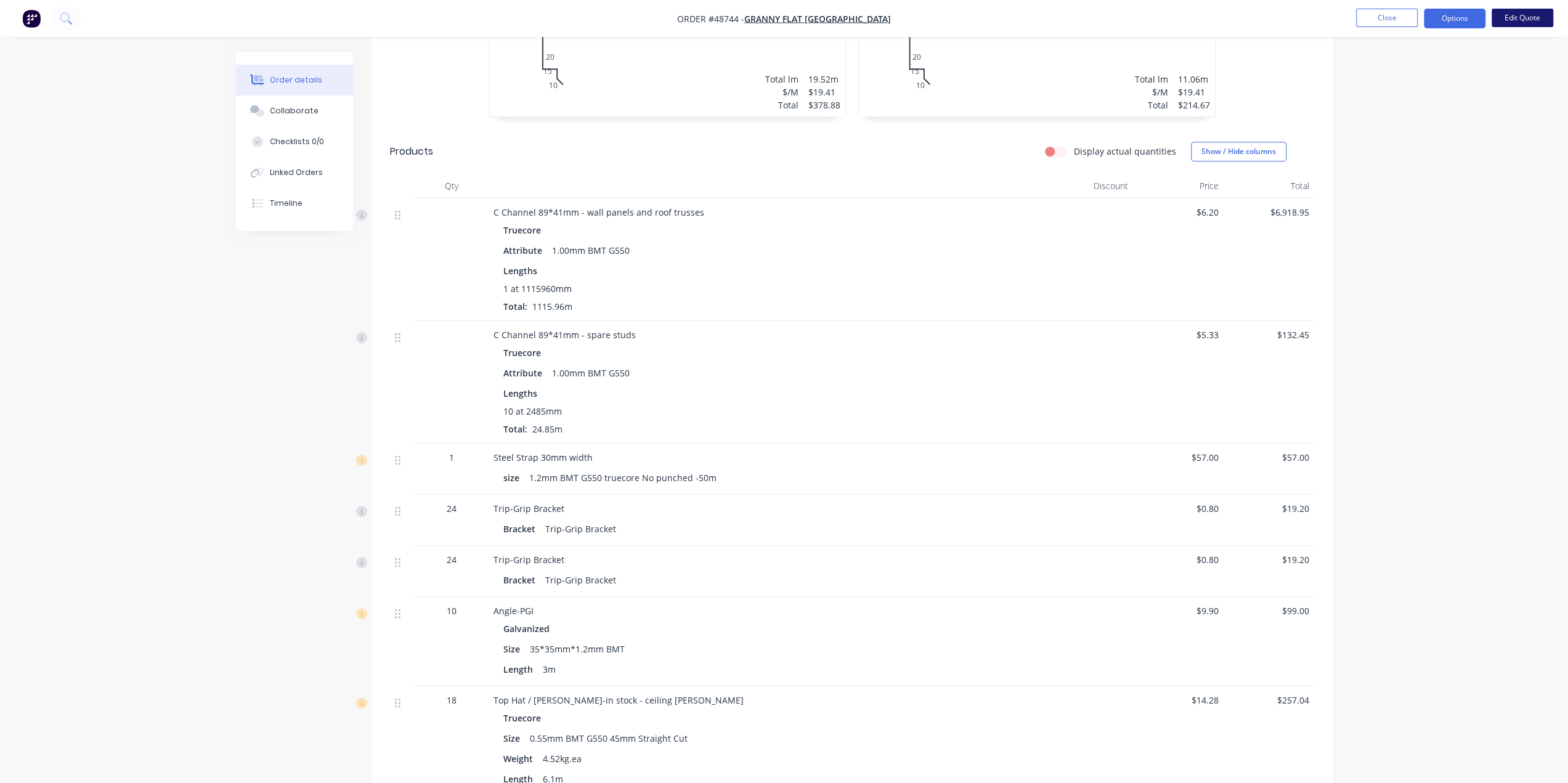
click at [1515, 13] on button "Edit Quote" at bounding box center [1522, 18] width 62 height 18
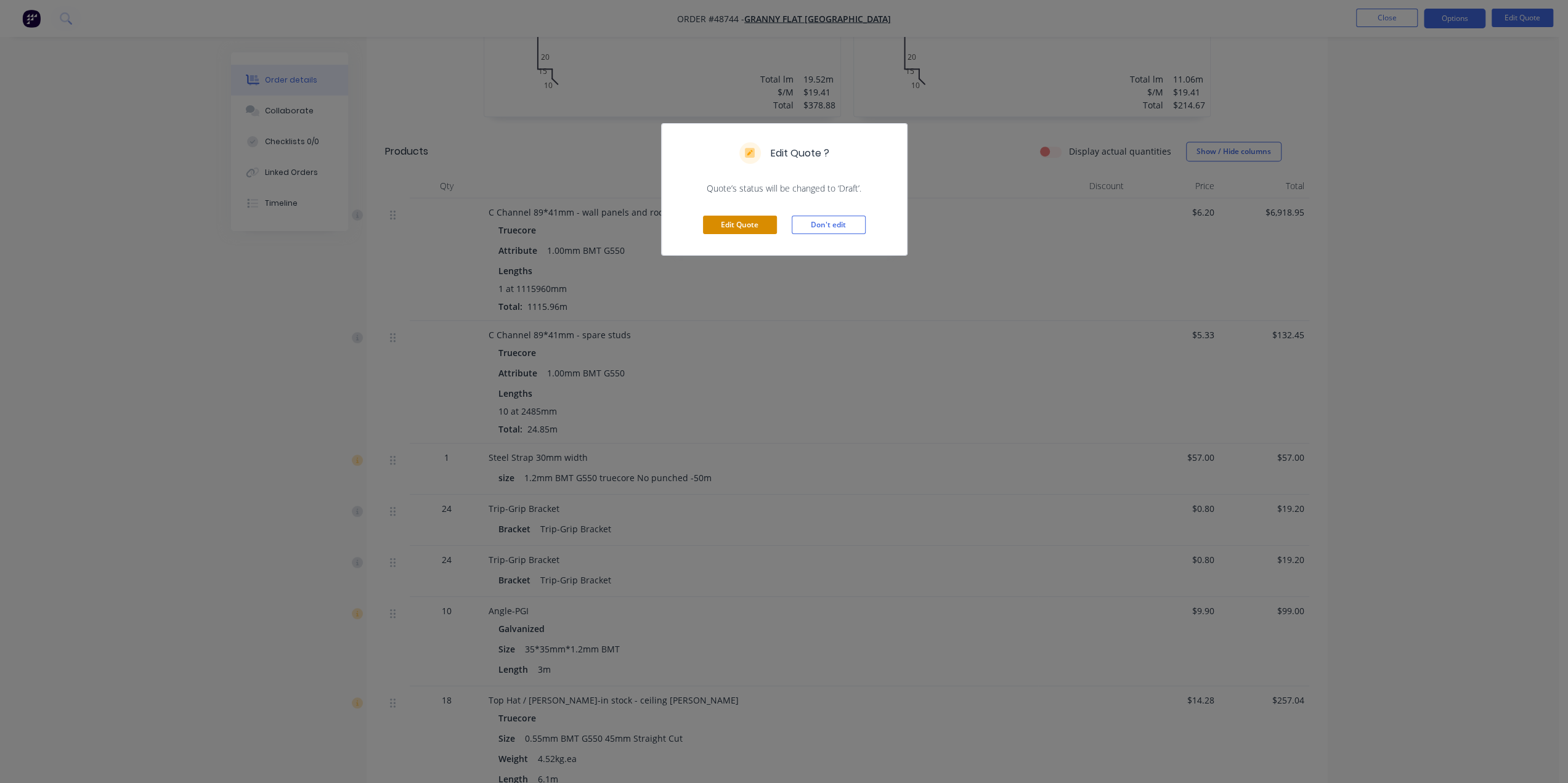
click at [752, 227] on button "Edit Quote" at bounding box center [740, 225] width 74 height 18
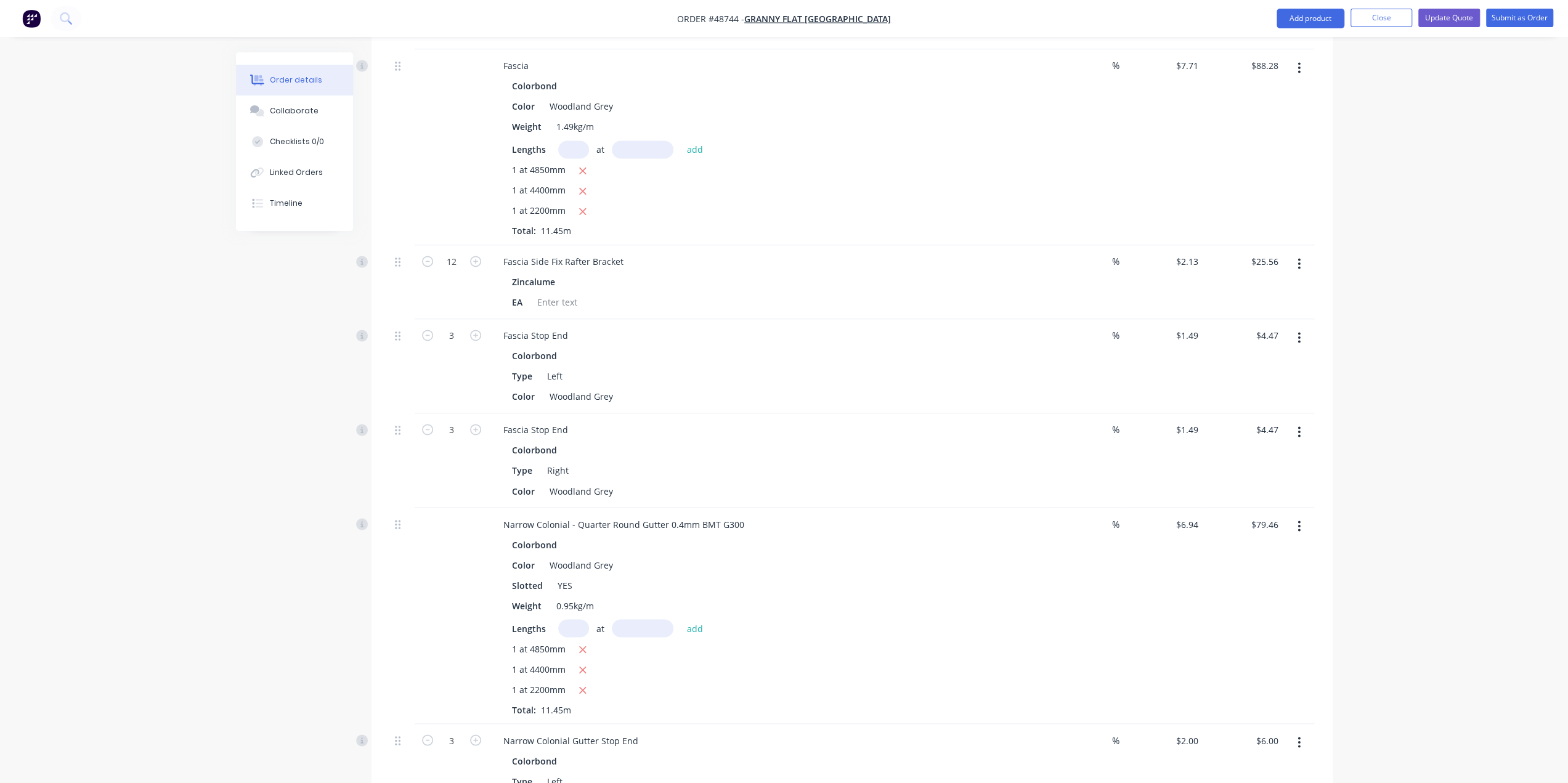
scroll to position [1951, 0]
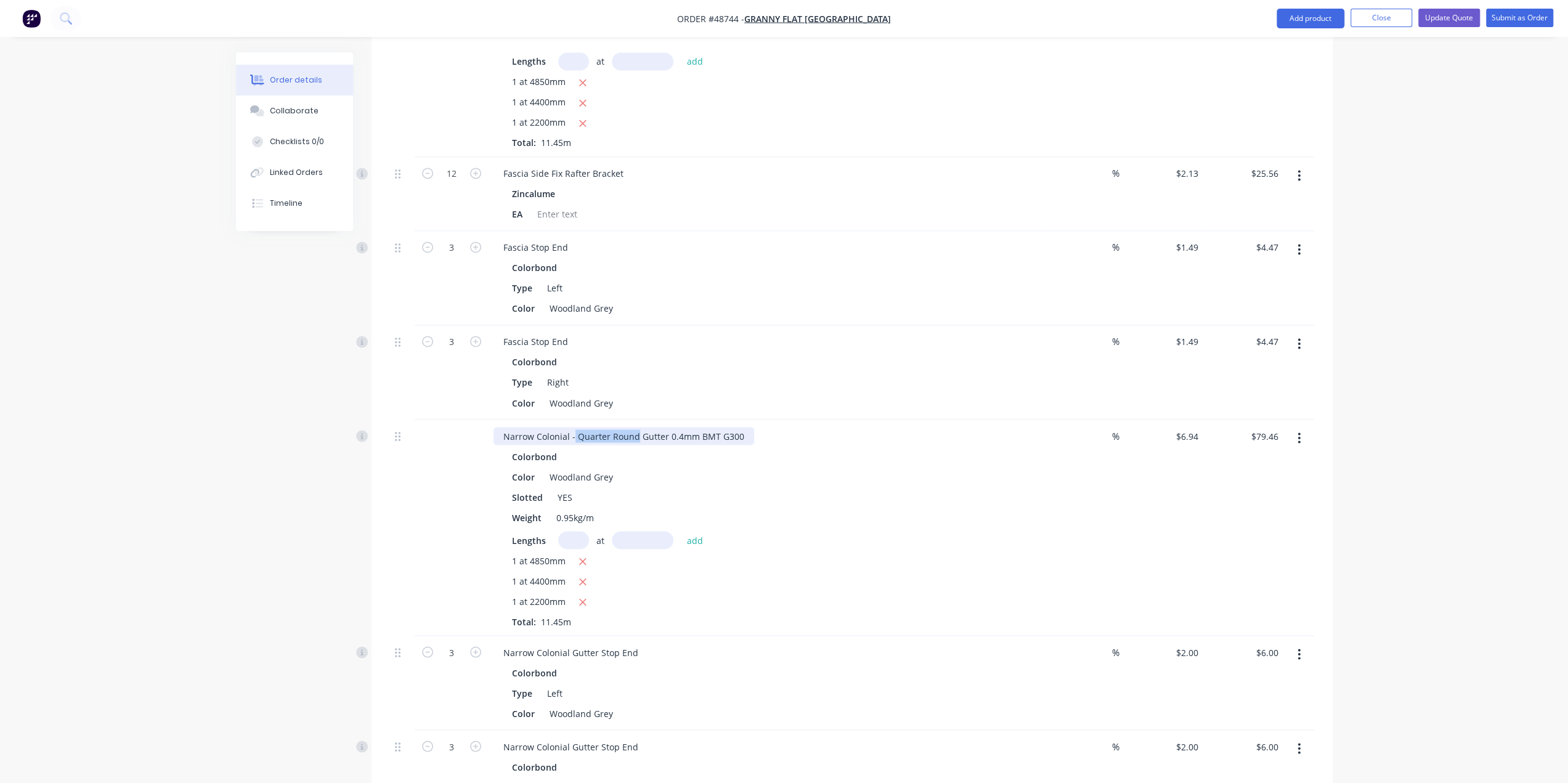
drag, startPoint x: 573, startPoint y: 395, endPoint x: 635, endPoint y: 397, distance: 62.0
click at [635, 427] on div "Narrow Colonial - Quarter Round Gutter 0.4mm BMT G300" at bounding box center [623, 436] width 261 height 18
click at [960, 468] on div "Color Woodland Grey" at bounding box center [763, 476] width 512 height 18
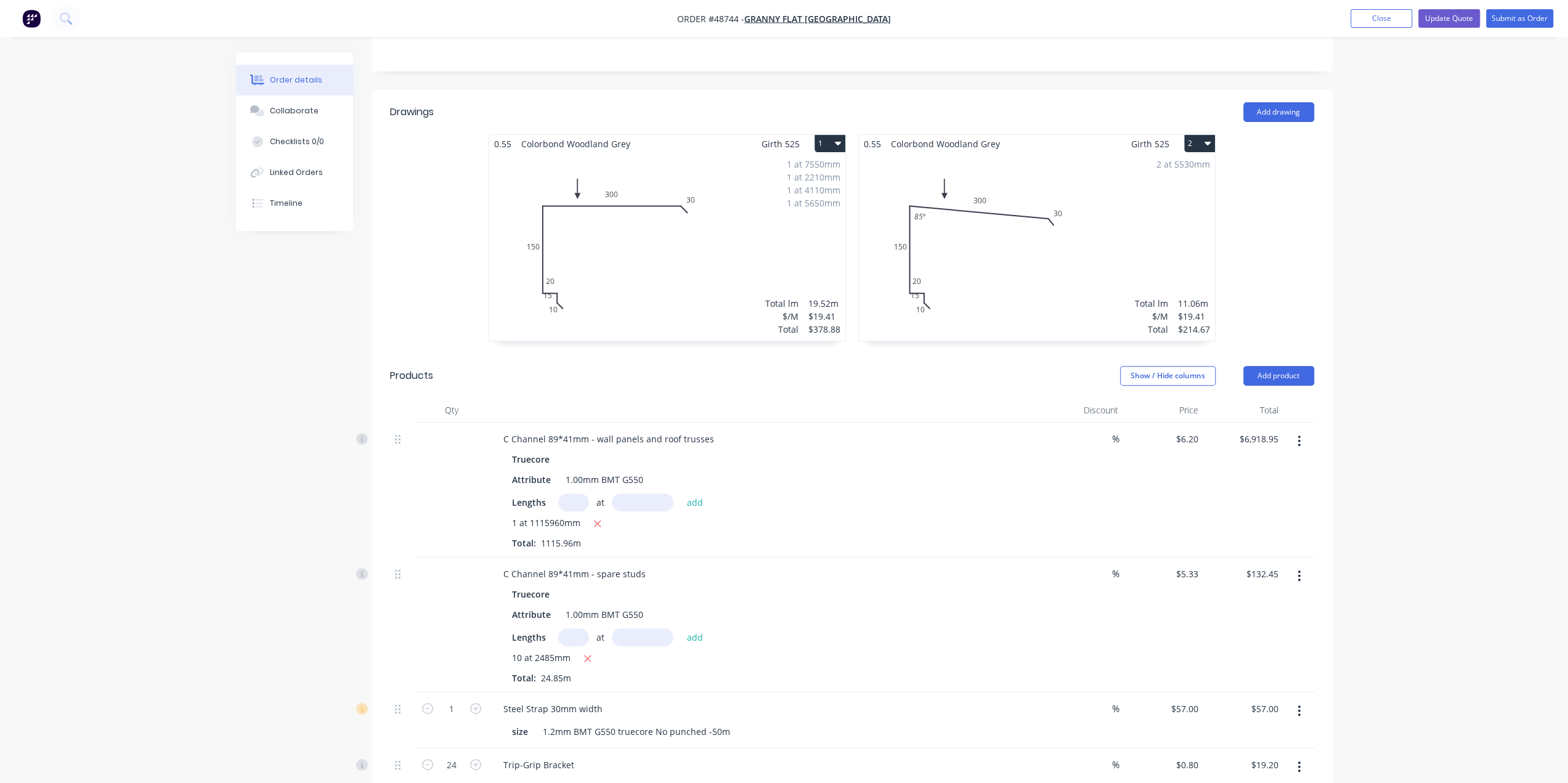
scroll to position [287, 0]
click at [1441, 10] on button "Update Quote" at bounding box center [1449, 18] width 62 height 18
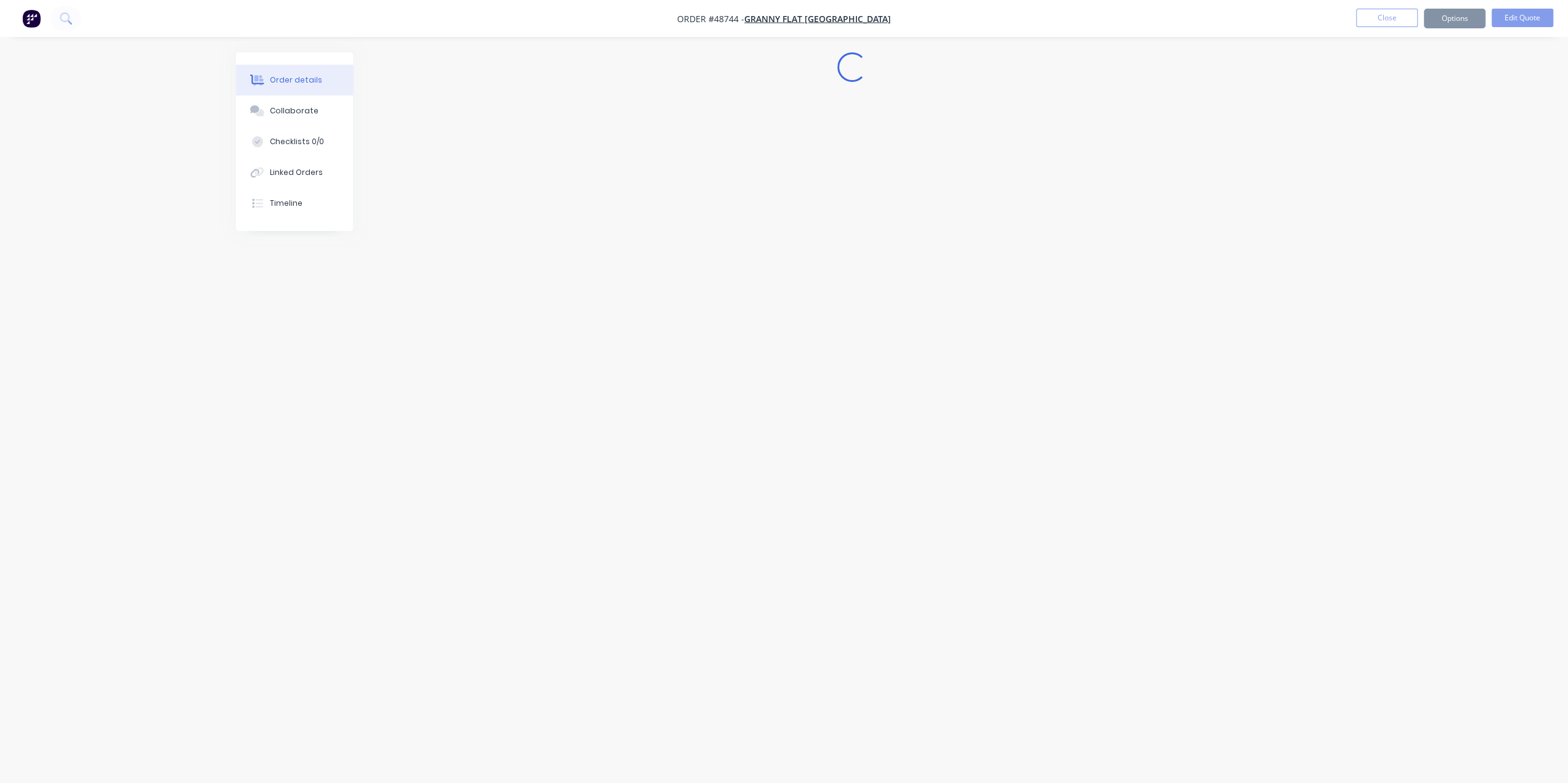
scroll to position [0, 0]
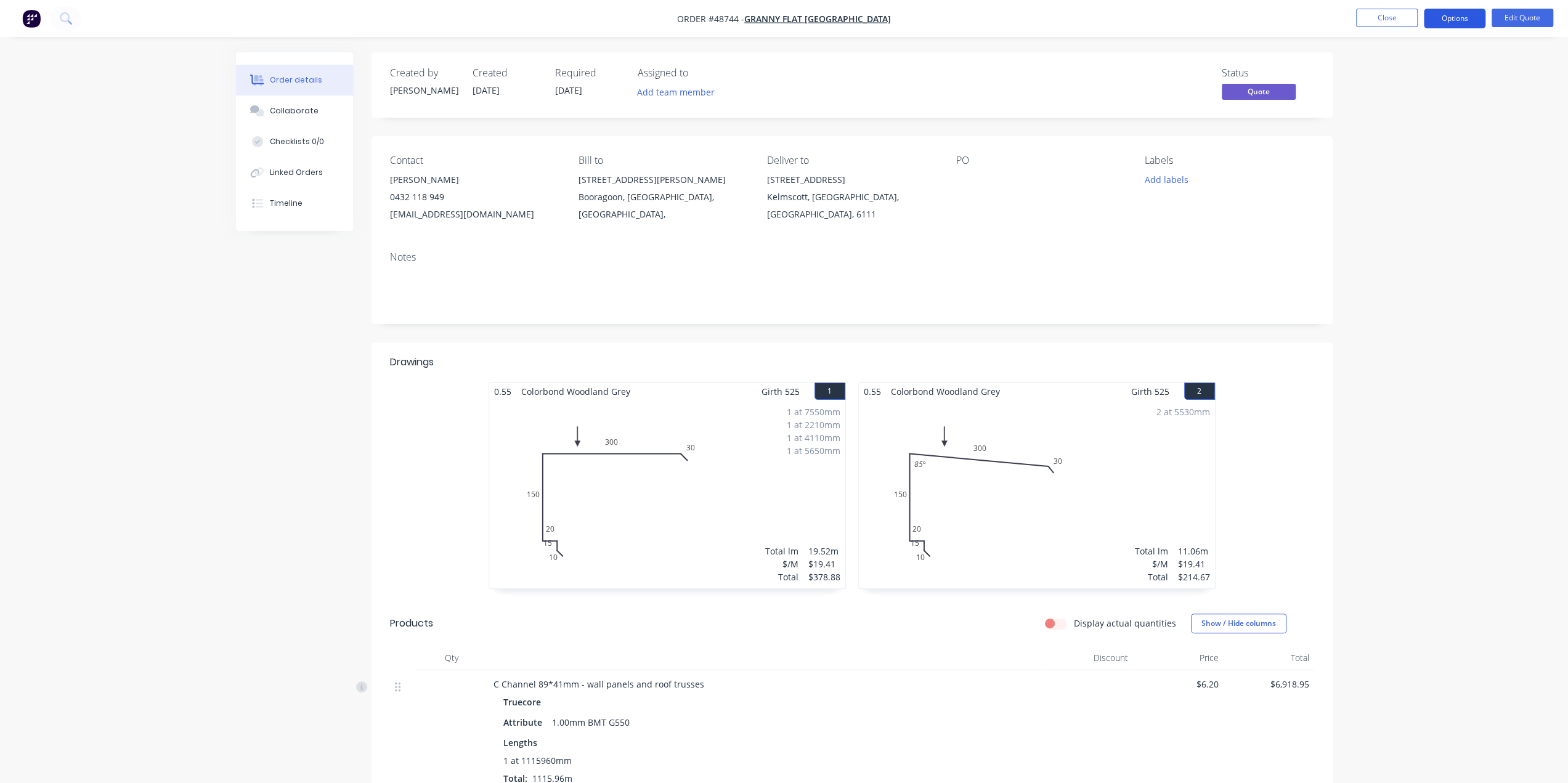
click at [1451, 18] on button "Options" at bounding box center [1454, 18] width 62 height 19
click at [1413, 72] on div "Quote" at bounding box center [1417, 75] width 114 height 18
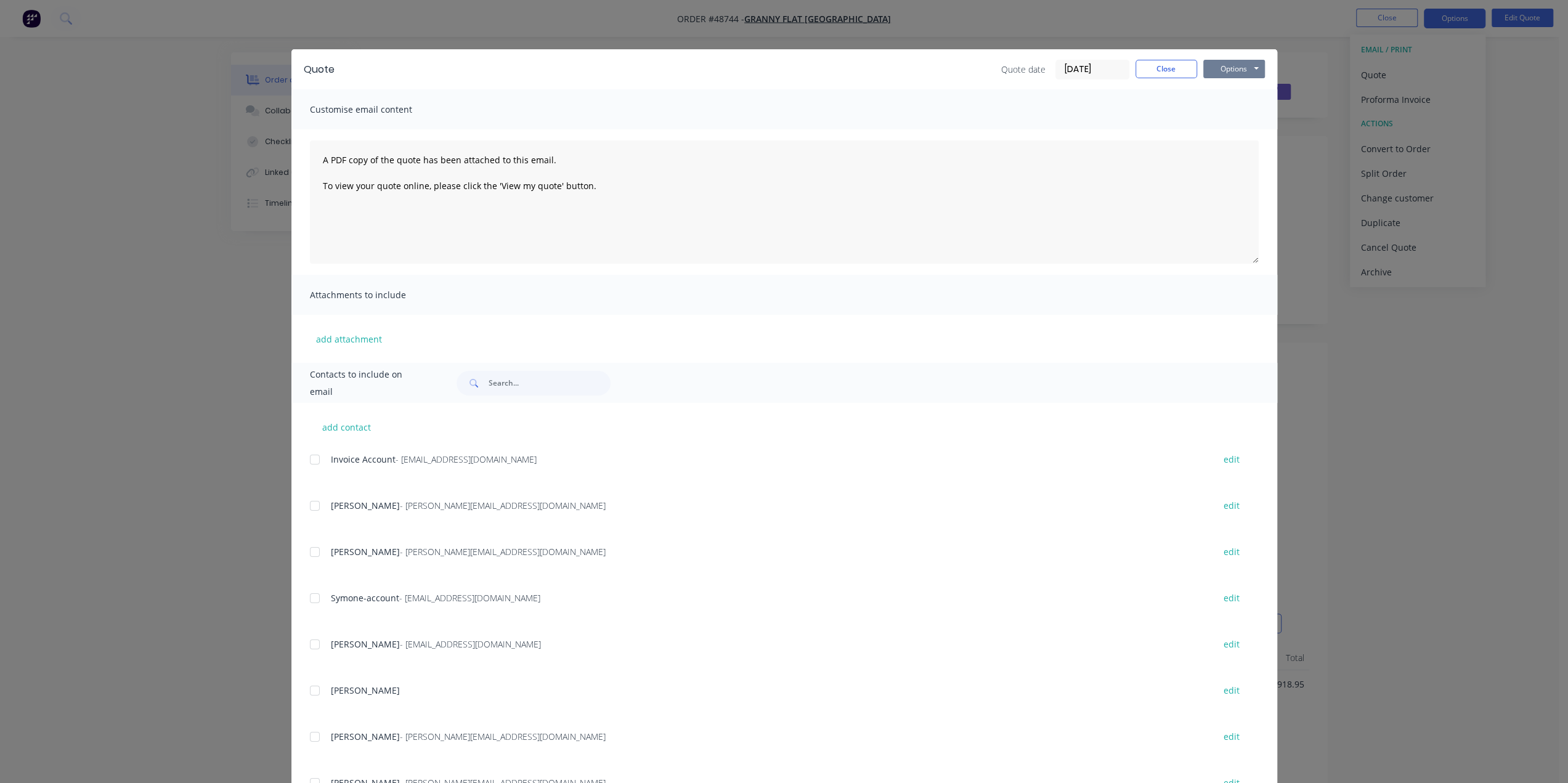
click at [1232, 67] on button "Options" at bounding box center [1233, 69] width 62 height 18
click at [1227, 107] on button "Print" at bounding box center [1242, 111] width 79 height 20
drag, startPoint x: 1508, startPoint y: 321, endPoint x: 1455, endPoint y: 321, distance: 53.0
click at [1508, 321] on div "Quote Quote date [DATE] Close Options Preview Print Email Customise email conte…" at bounding box center [784, 391] width 1568 height 783
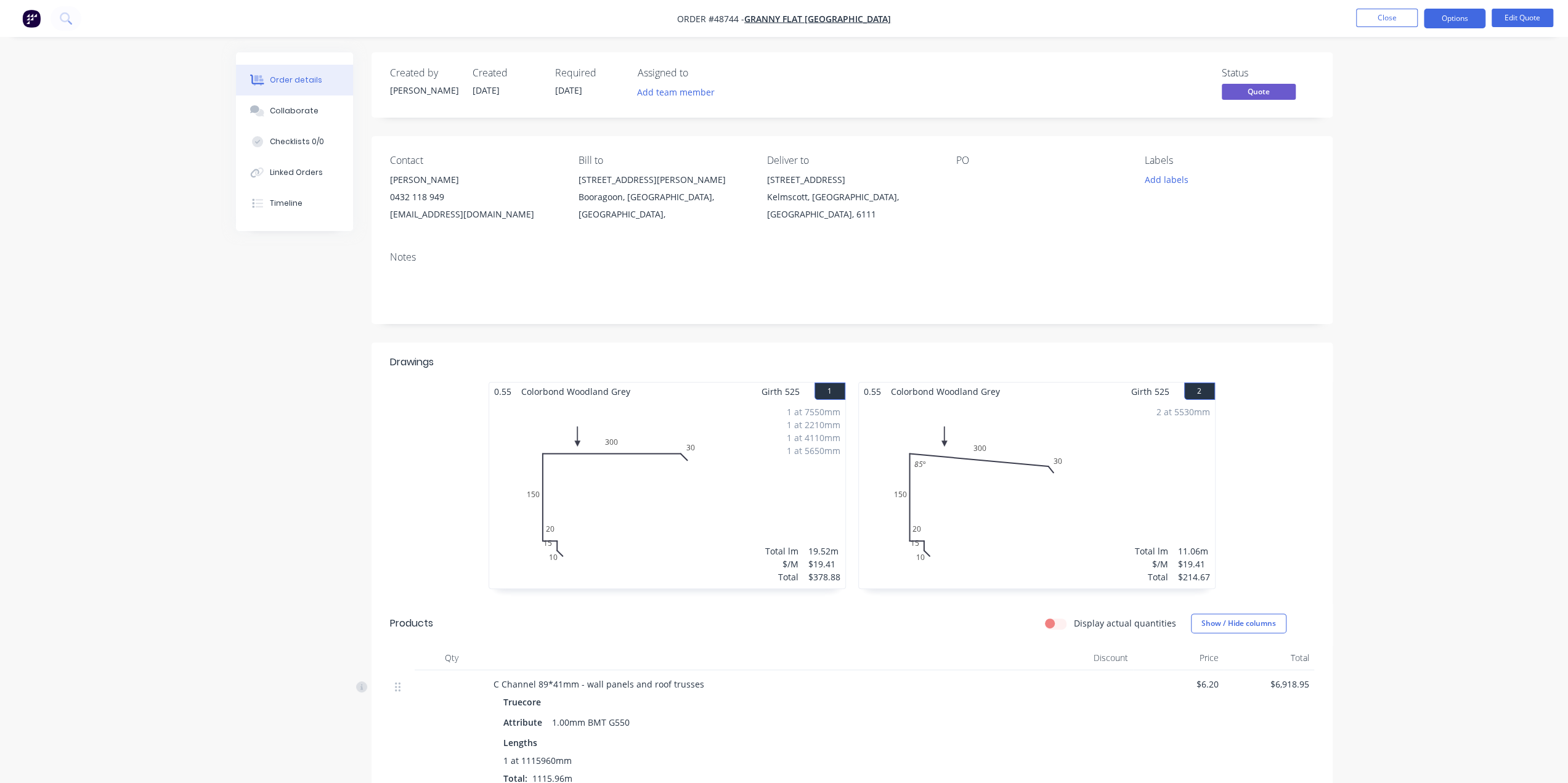
drag, startPoint x: 1523, startPoint y: 393, endPoint x: 1401, endPoint y: 453, distance: 136.0
